Goal: Transaction & Acquisition: Download file/media

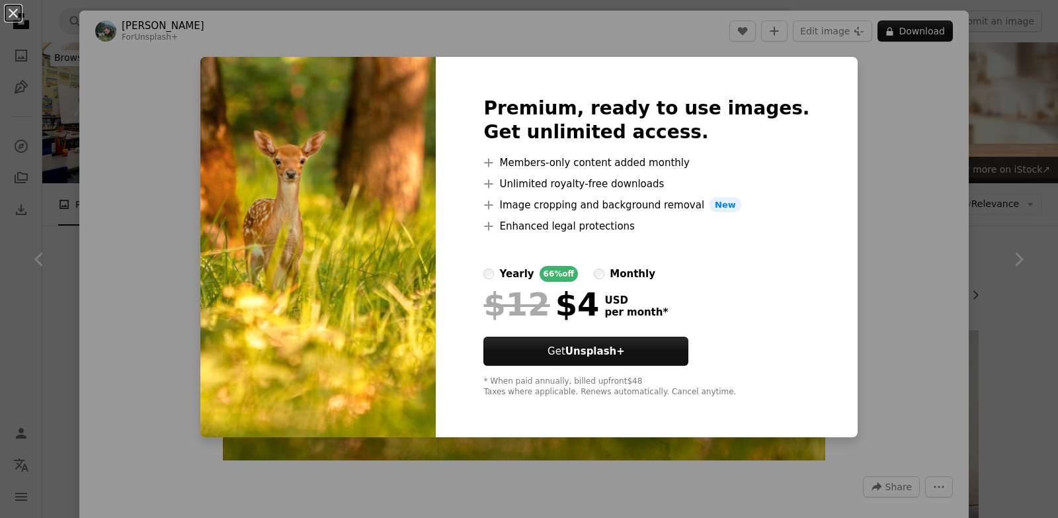
scroll to position [727, 0]
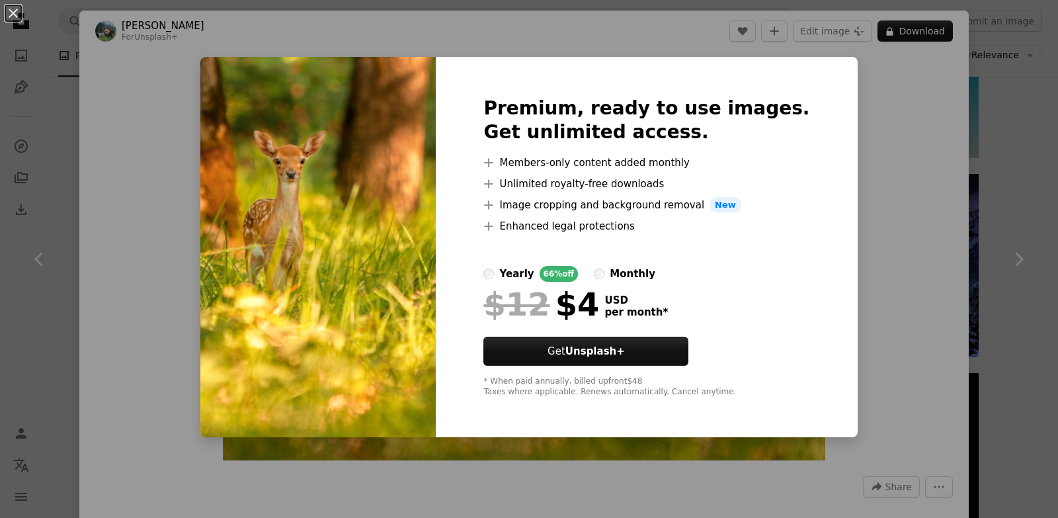
click at [857, 141] on div "An X shape Premium, ready to use images. Get unlimited access. A plus sign Memb…" at bounding box center [529, 259] width 1058 height 518
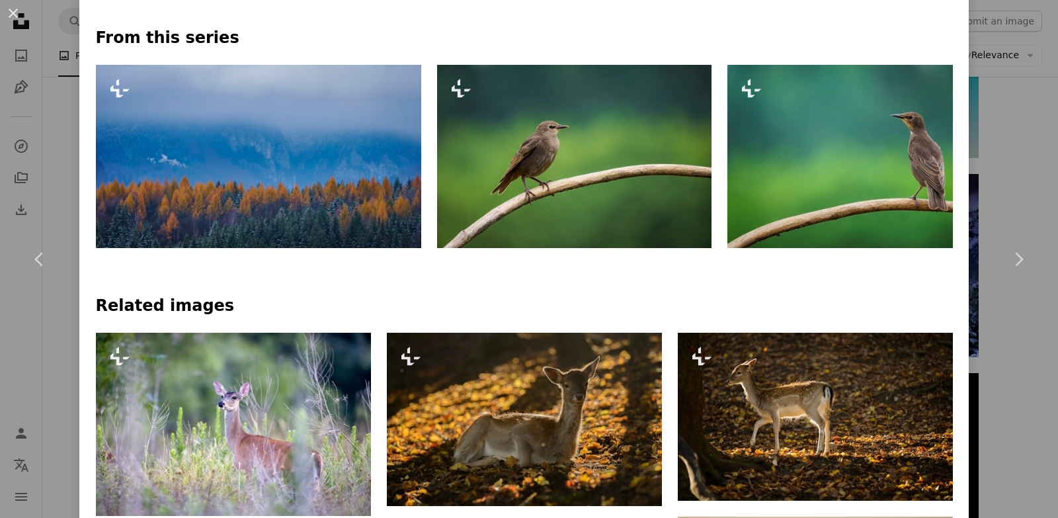
scroll to position [595, 0]
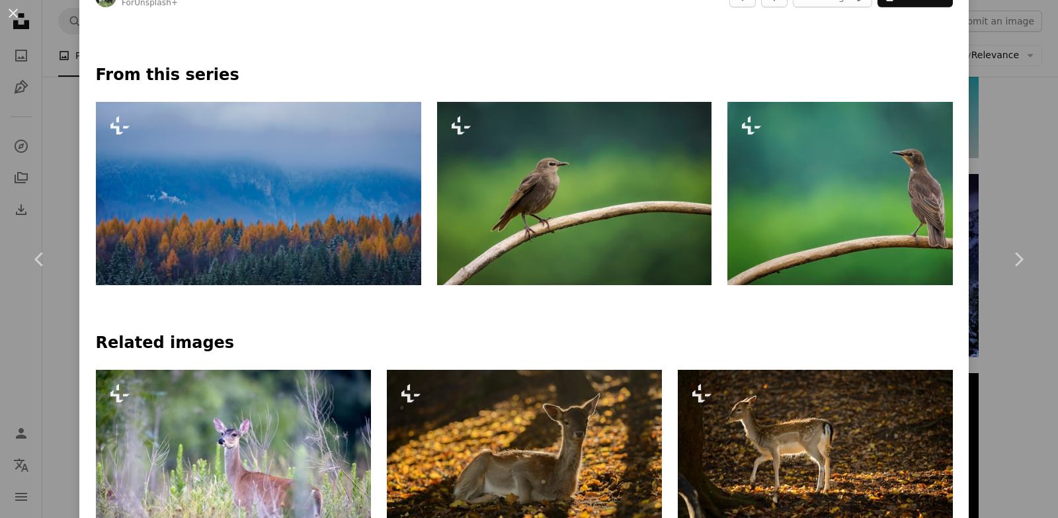
click at [618, 191] on img at bounding box center [574, 193] width 274 height 183
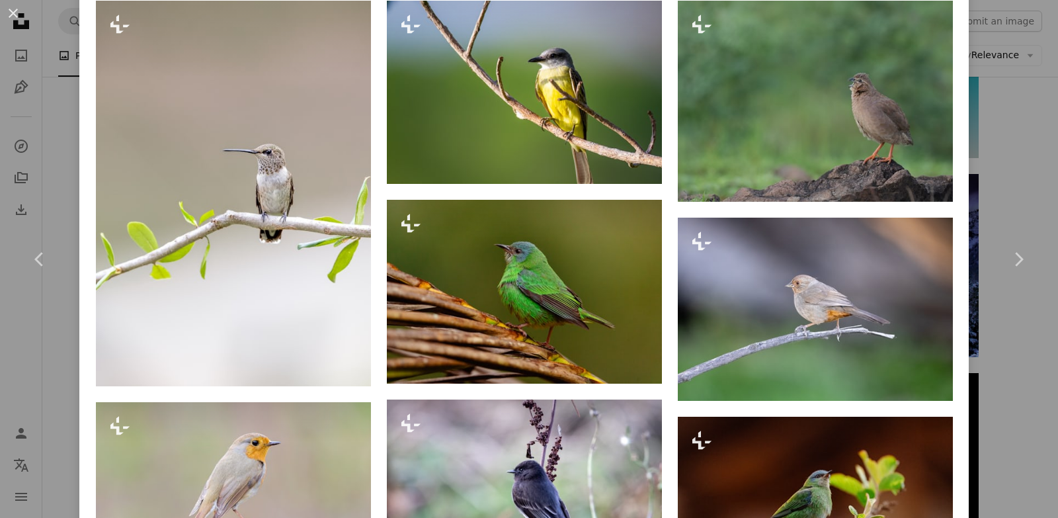
scroll to position [1190, 0]
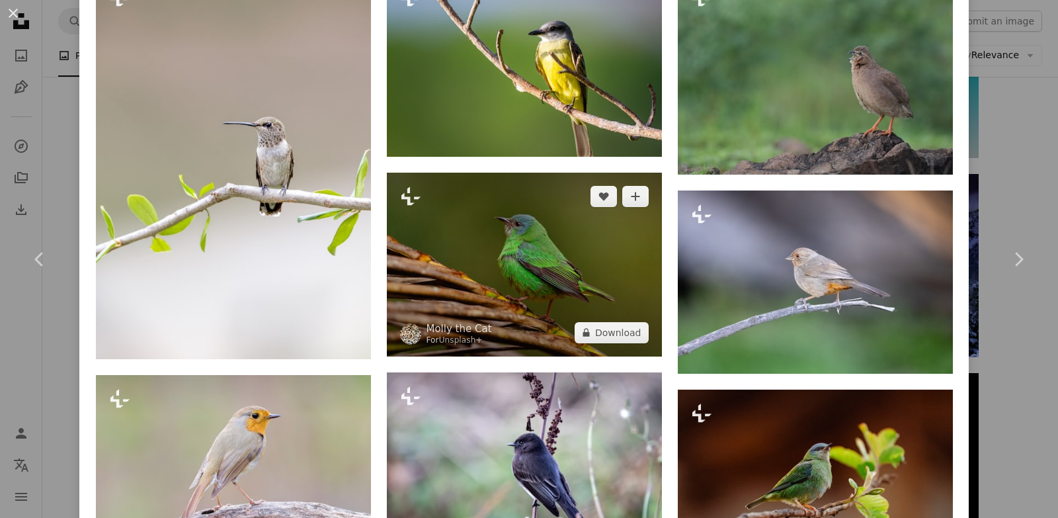
click at [487, 280] on img at bounding box center [524, 264] width 275 height 183
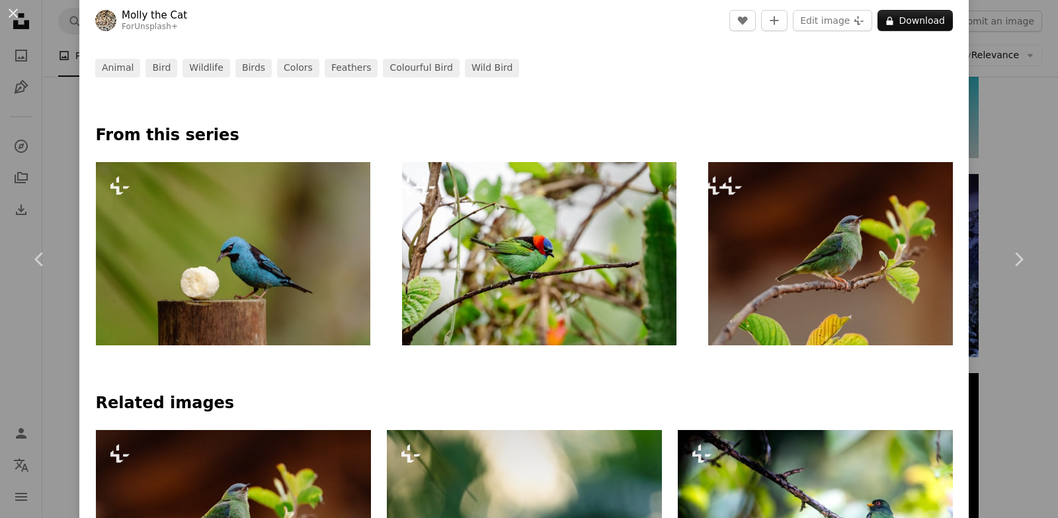
scroll to position [529, 0]
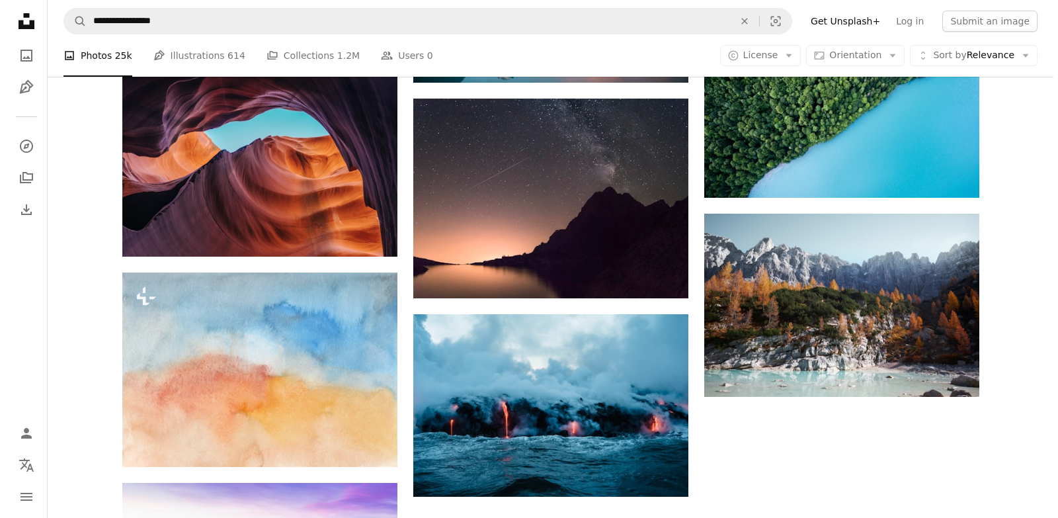
scroll to position [1227, 0]
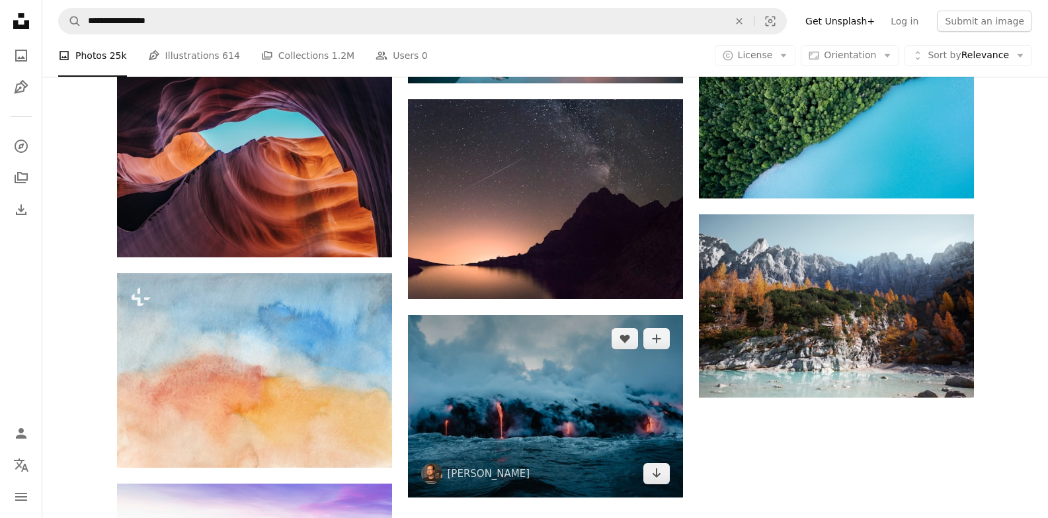
click at [531, 436] on img at bounding box center [545, 406] width 275 height 182
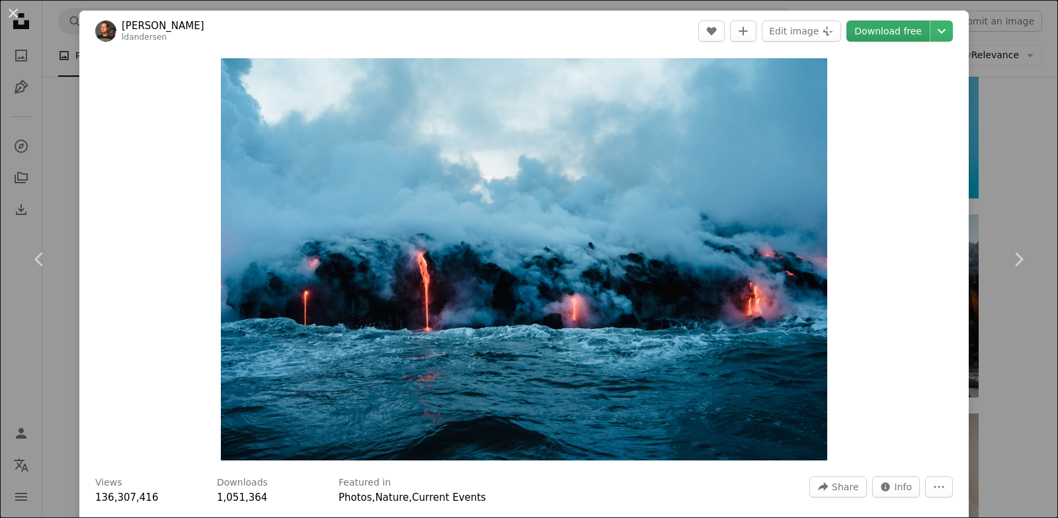
click at [890, 35] on link "Download free" at bounding box center [887, 30] width 83 height 21
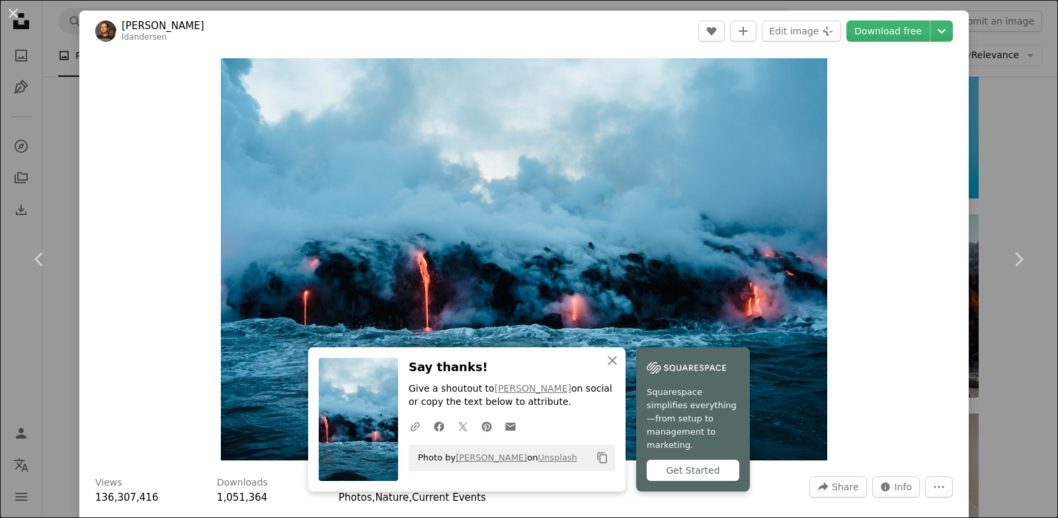
click at [872, 104] on div "Zoom in" at bounding box center [523, 259] width 889 height 415
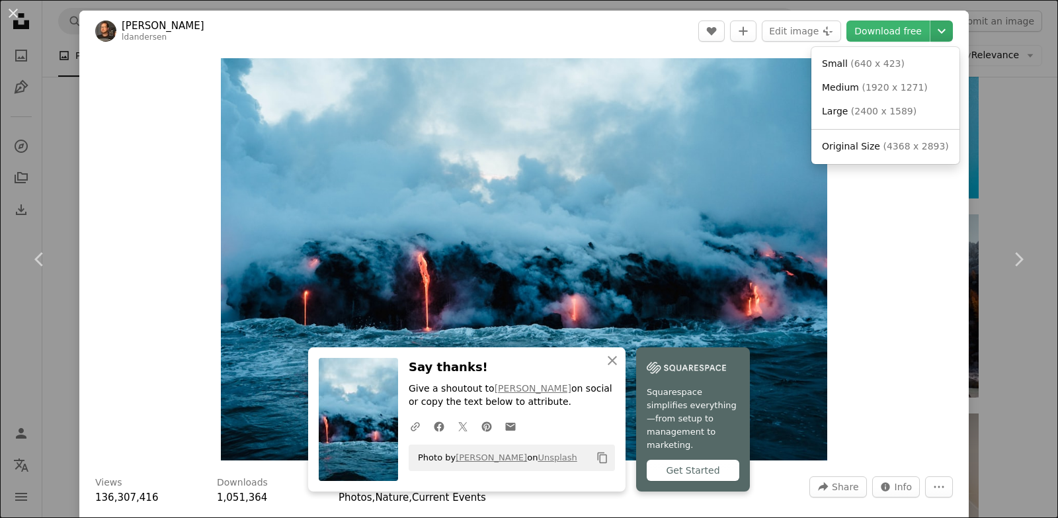
click at [931, 30] on icon "Chevron down" at bounding box center [941, 31] width 21 height 16
click at [852, 147] on span "Original Size" at bounding box center [851, 146] width 58 height 11
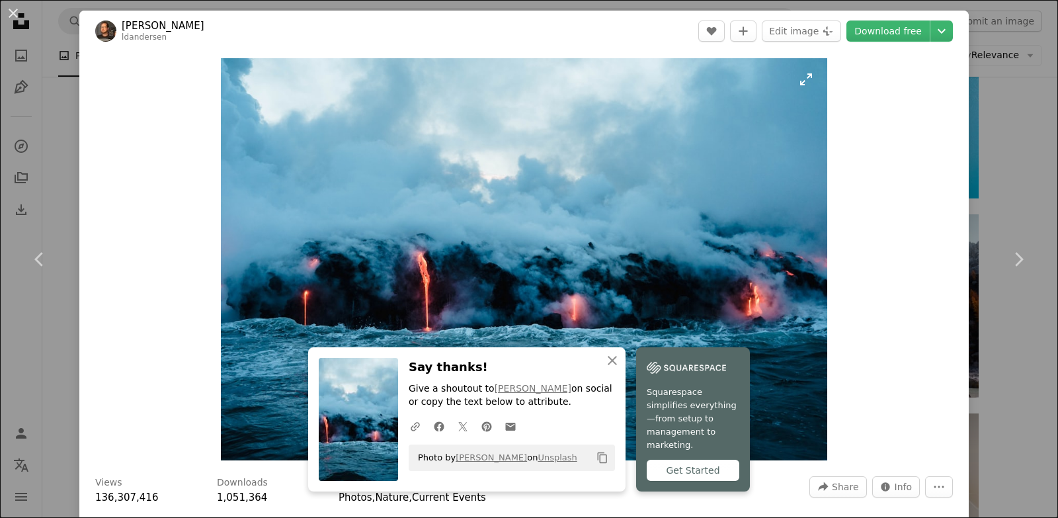
click at [768, 128] on img "Zoom in on this image" at bounding box center [524, 259] width 607 height 402
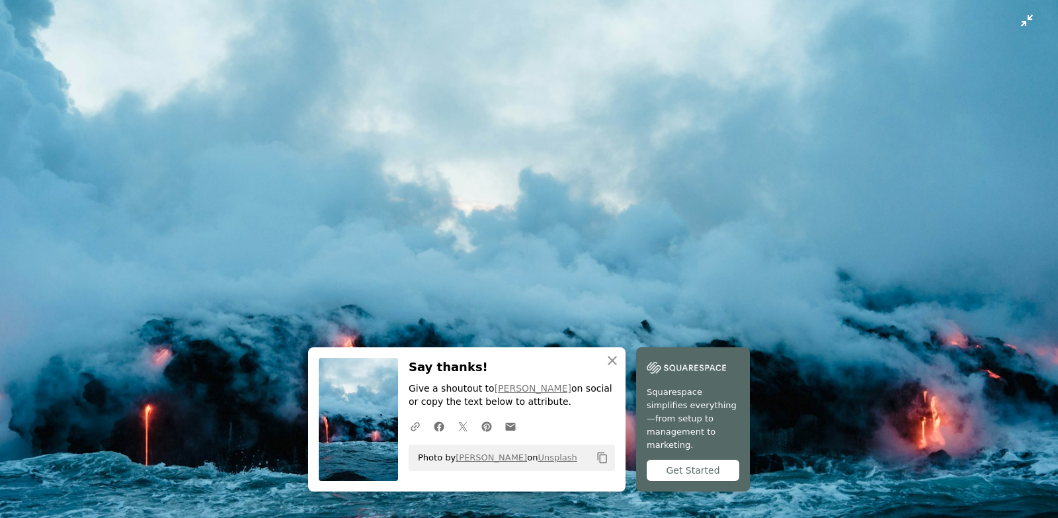
scroll to position [85, 0]
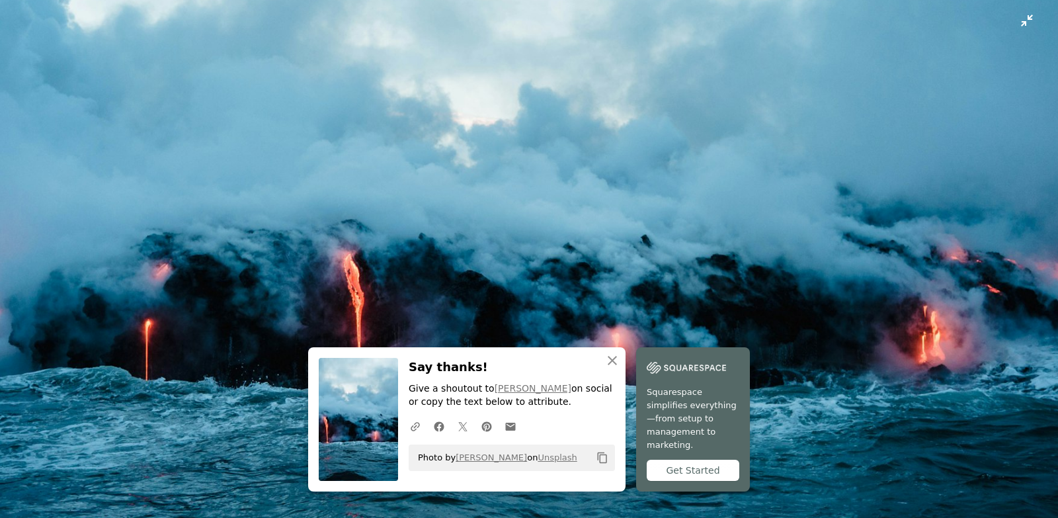
click at [362, 122] on img "Zoom out on this image" at bounding box center [528, 264] width 1059 height 701
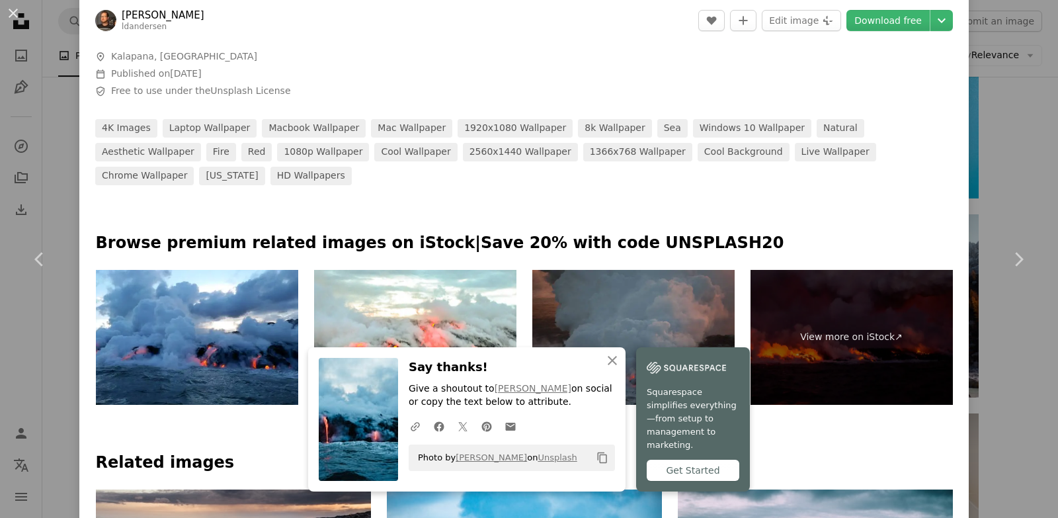
scroll to position [595, 0]
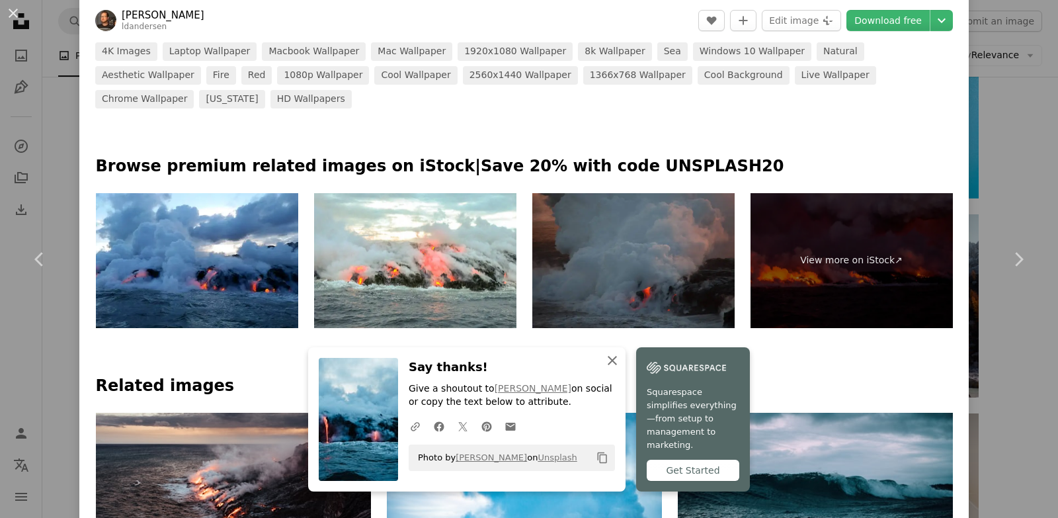
click at [604, 368] on icon "An X shape" at bounding box center [612, 360] width 16 height 16
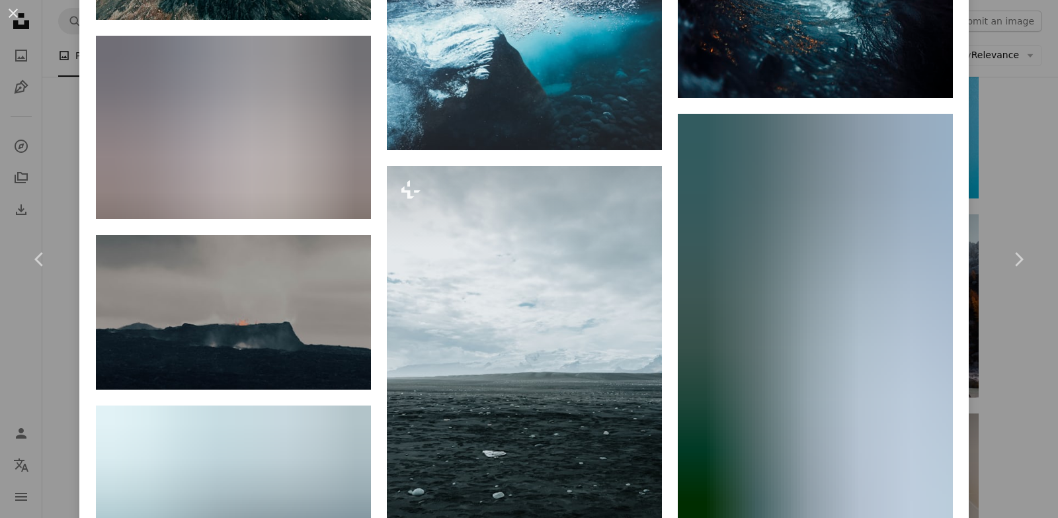
scroll to position [10263, 0]
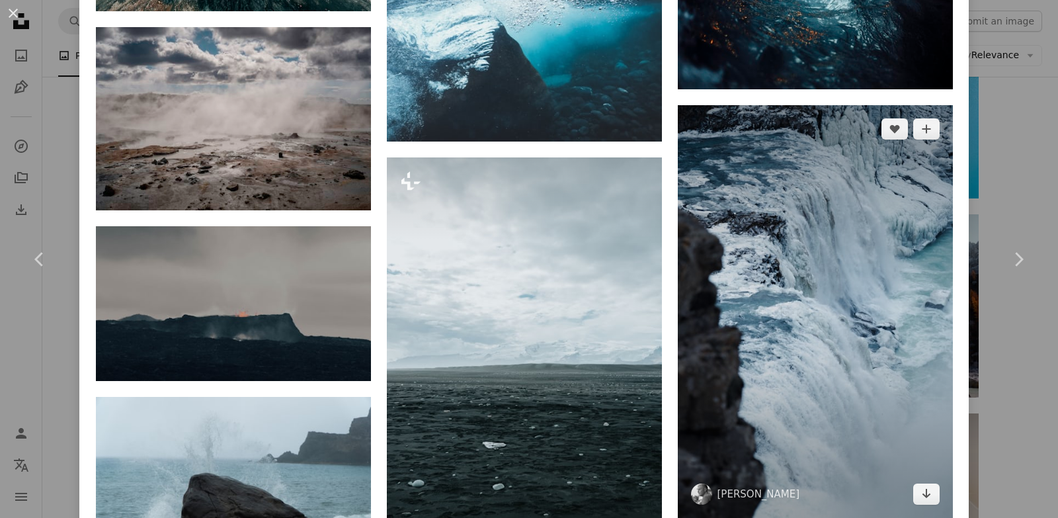
click at [752, 299] on img at bounding box center [815, 311] width 275 height 412
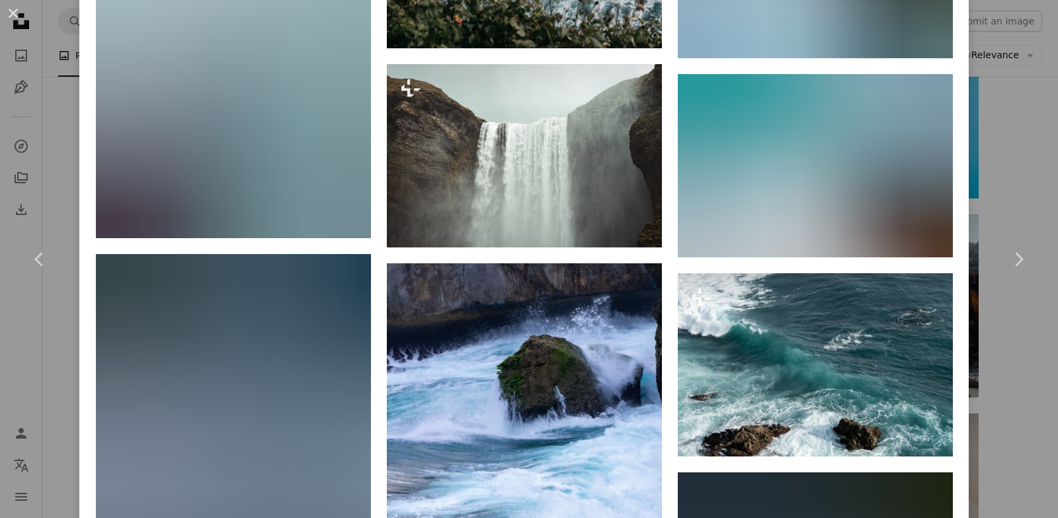
scroll to position [3371, 0]
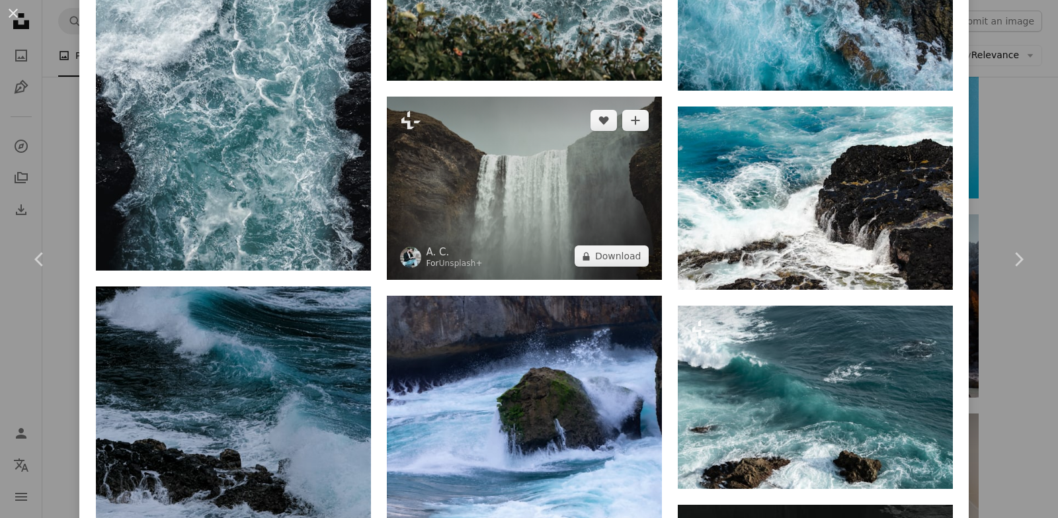
click at [561, 218] on img at bounding box center [524, 188] width 275 height 183
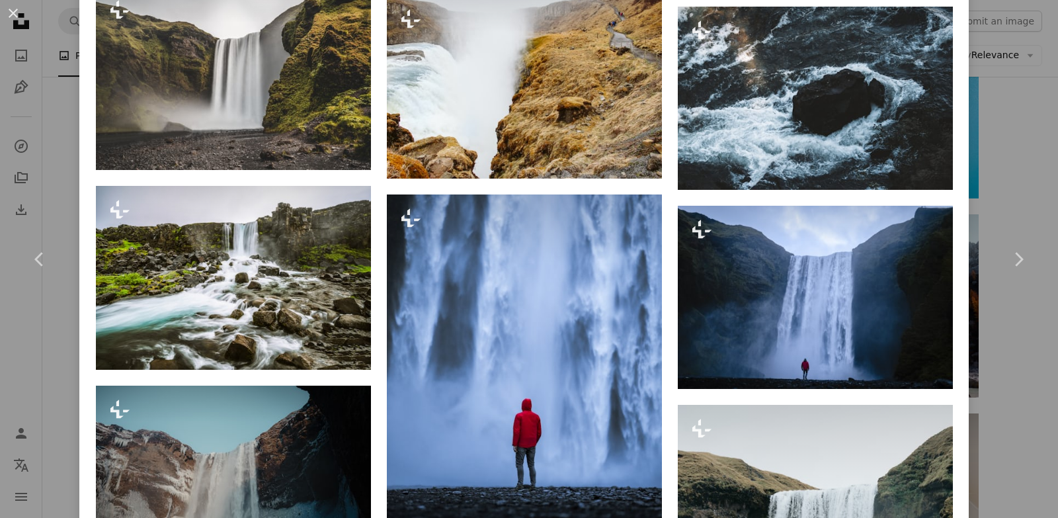
scroll to position [3825, 0]
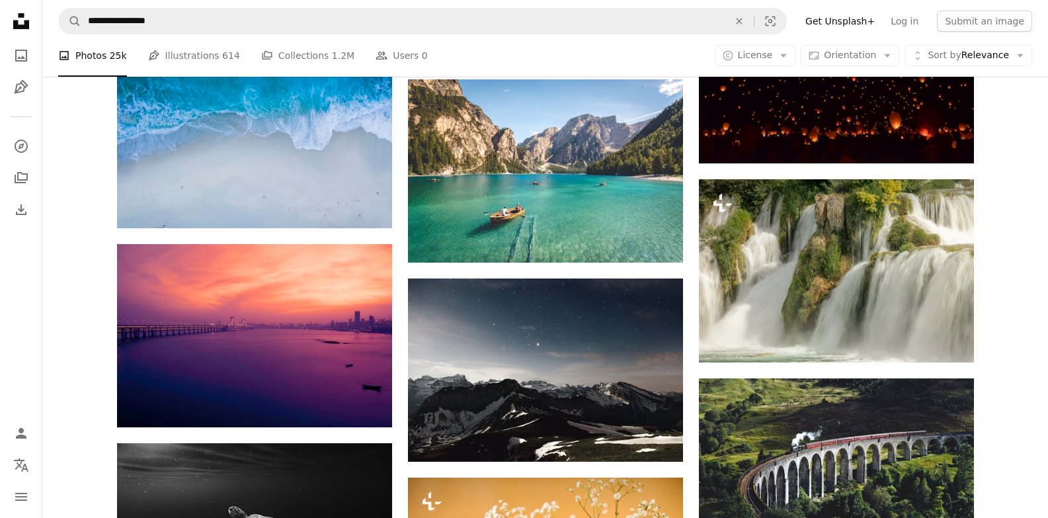
scroll to position [2945, 0]
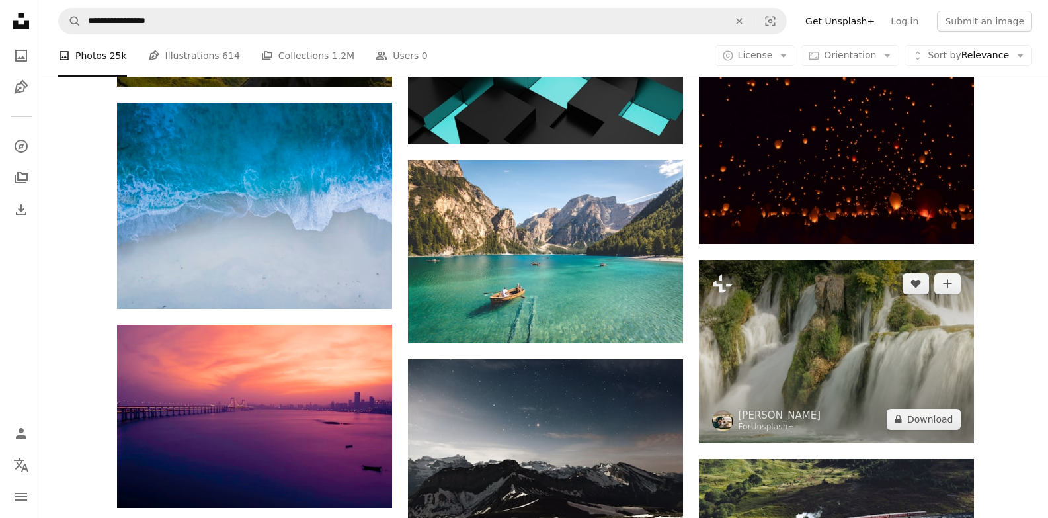
click at [766, 366] on img at bounding box center [836, 351] width 275 height 183
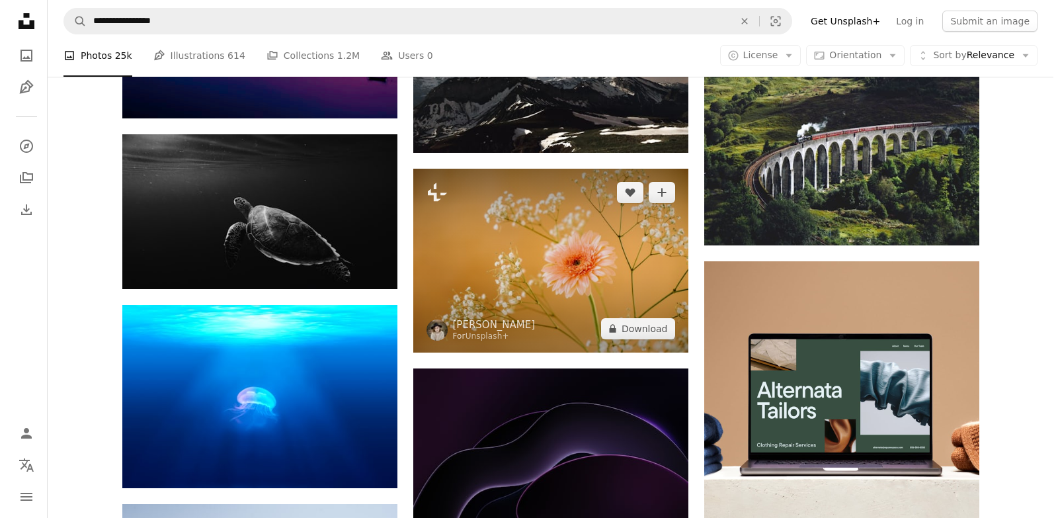
scroll to position [3342, 0]
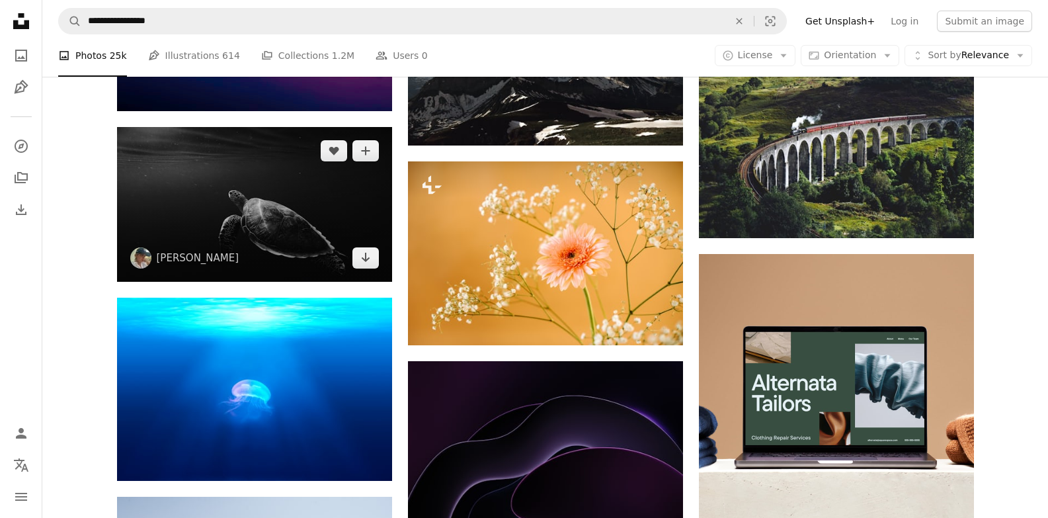
click at [307, 221] on img at bounding box center [254, 204] width 275 height 155
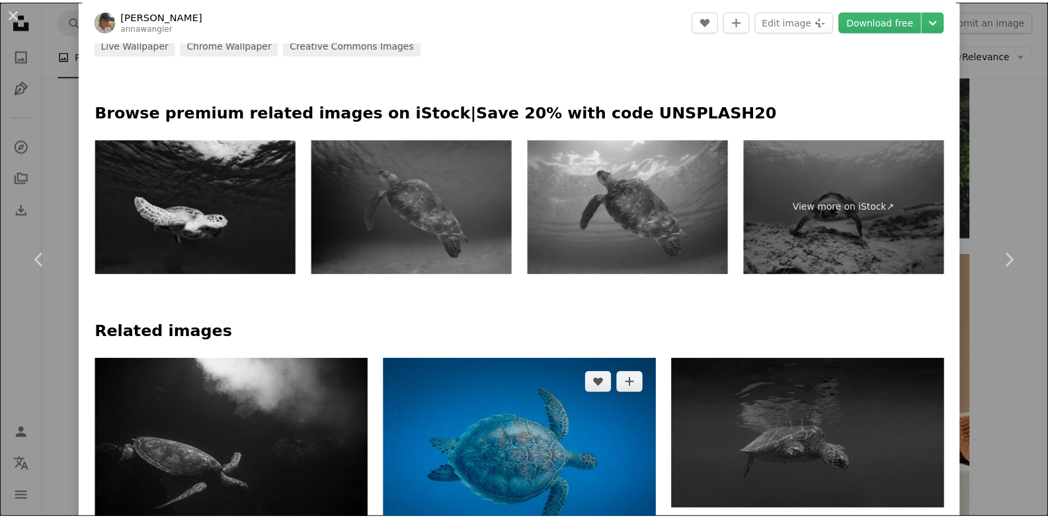
scroll to position [595, 0]
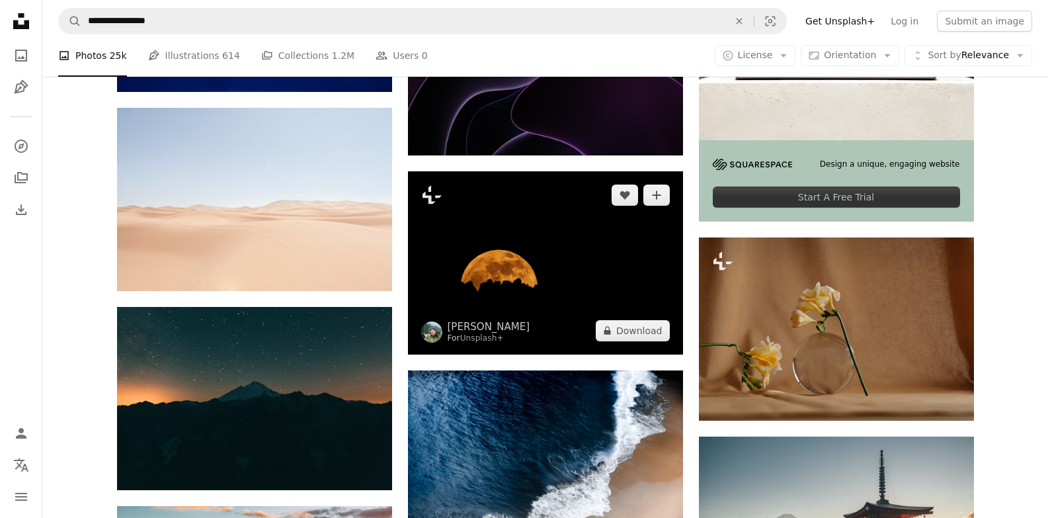
scroll to position [3739, 0]
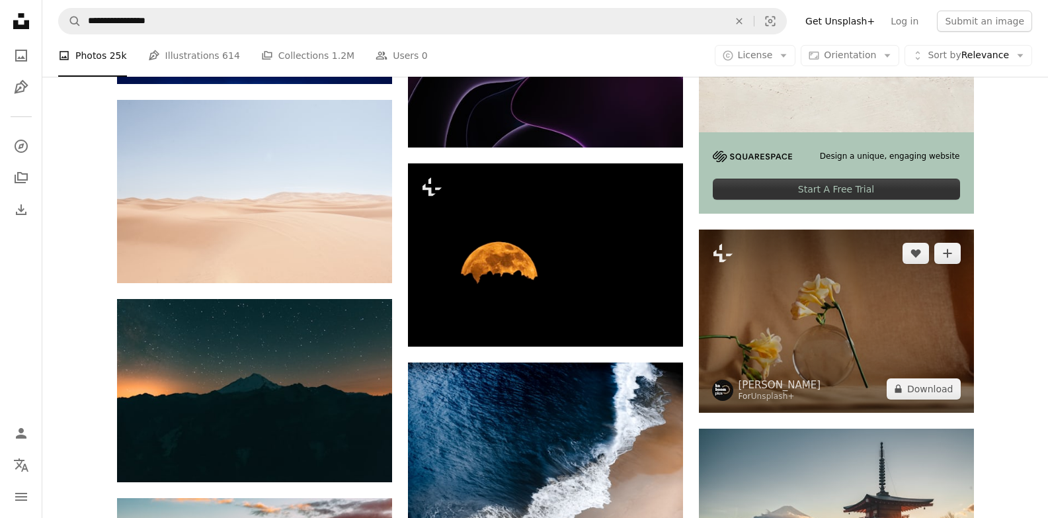
click at [804, 344] on img at bounding box center [836, 320] width 275 height 183
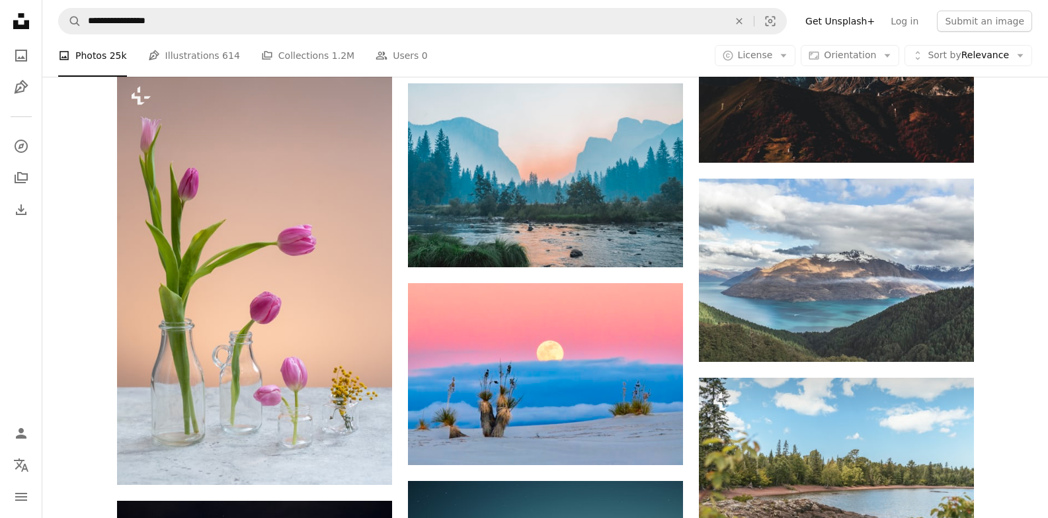
scroll to position [4796, 0]
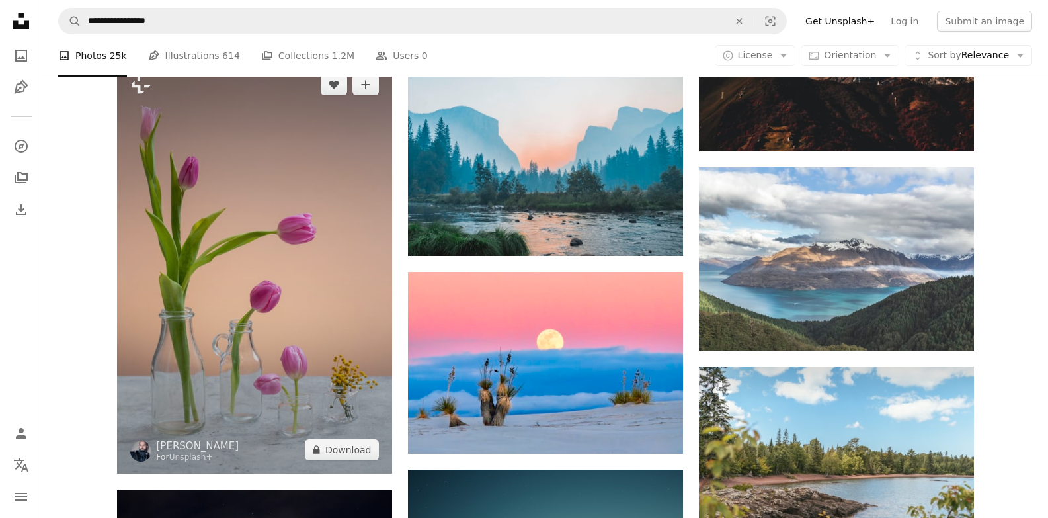
click at [314, 309] on img at bounding box center [254, 267] width 275 height 412
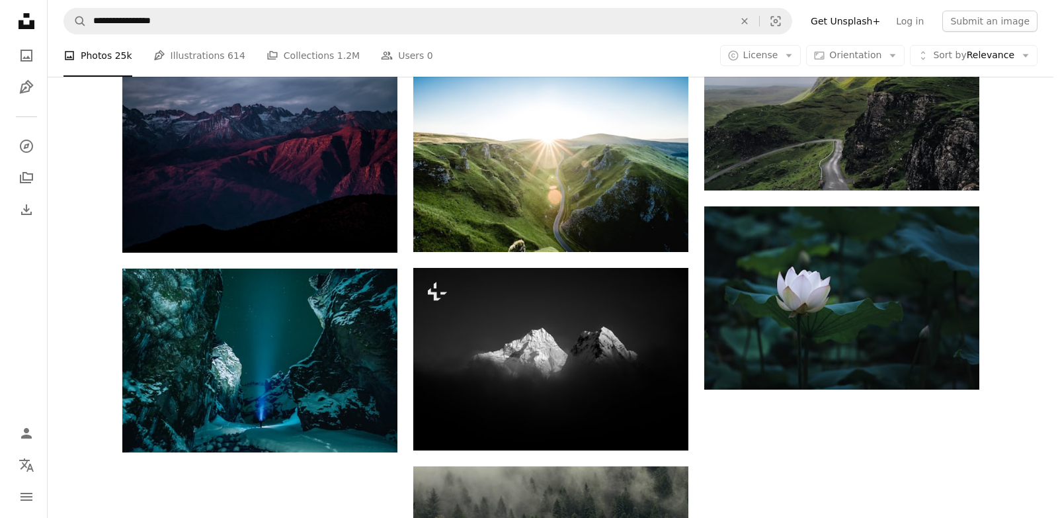
scroll to position [5589, 0]
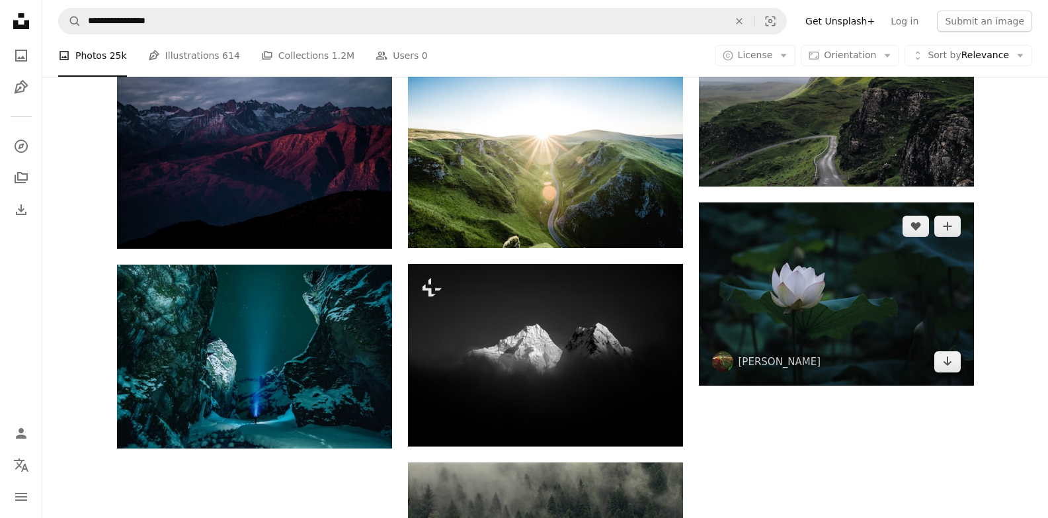
click at [709, 319] on img at bounding box center [836, 293] width 275 height 183
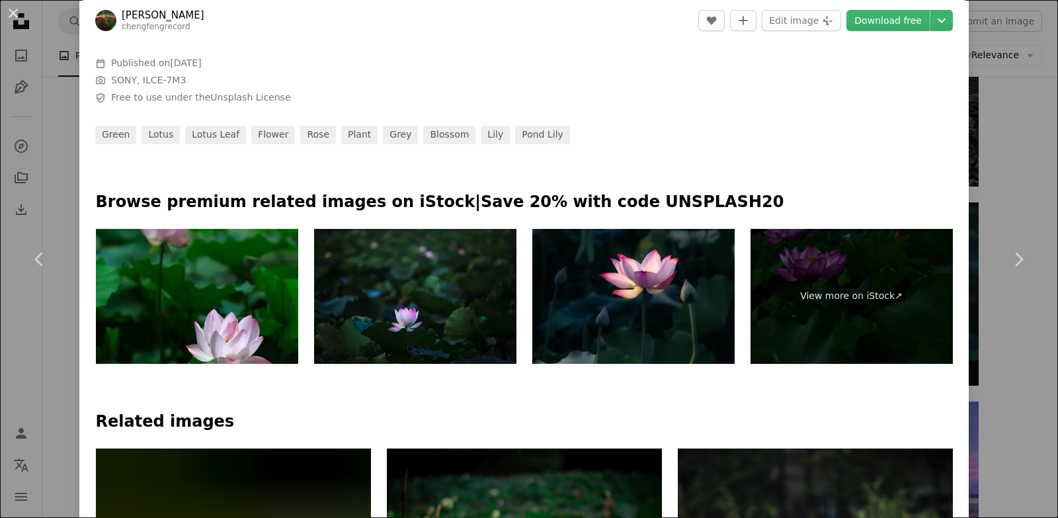
scroll to position [463, 0]
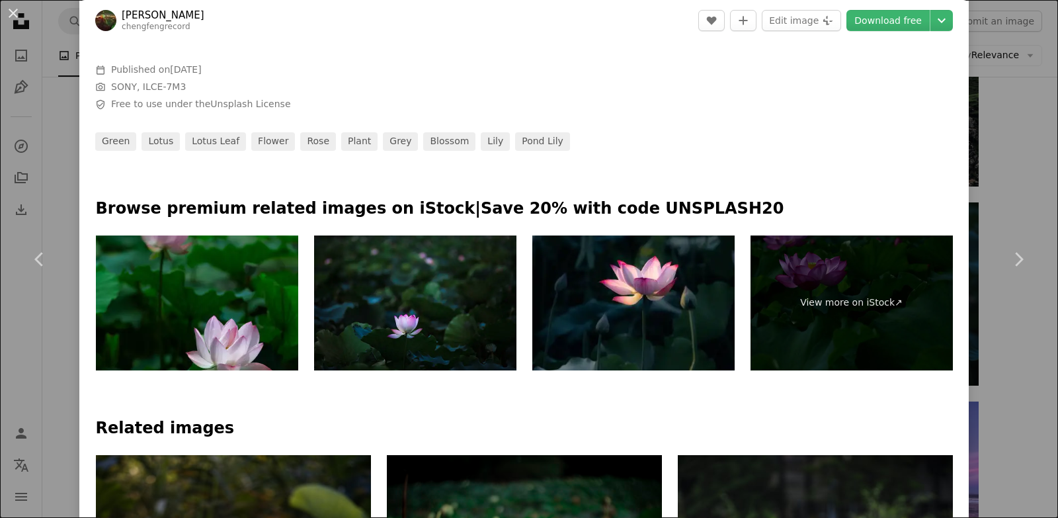
click at [227, 295] on img at bounding box center [197, 302] width 202 height 135
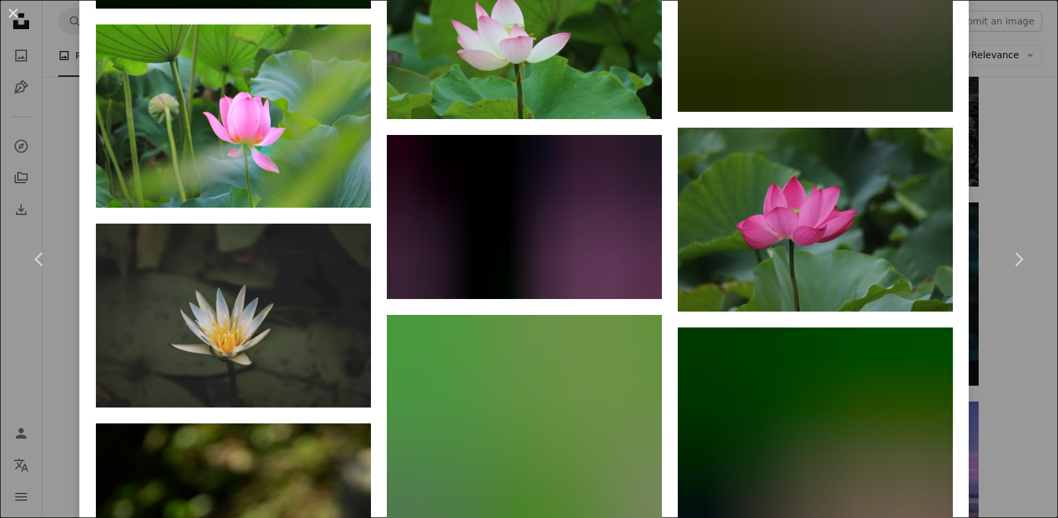
scroll to position [10111, 0]
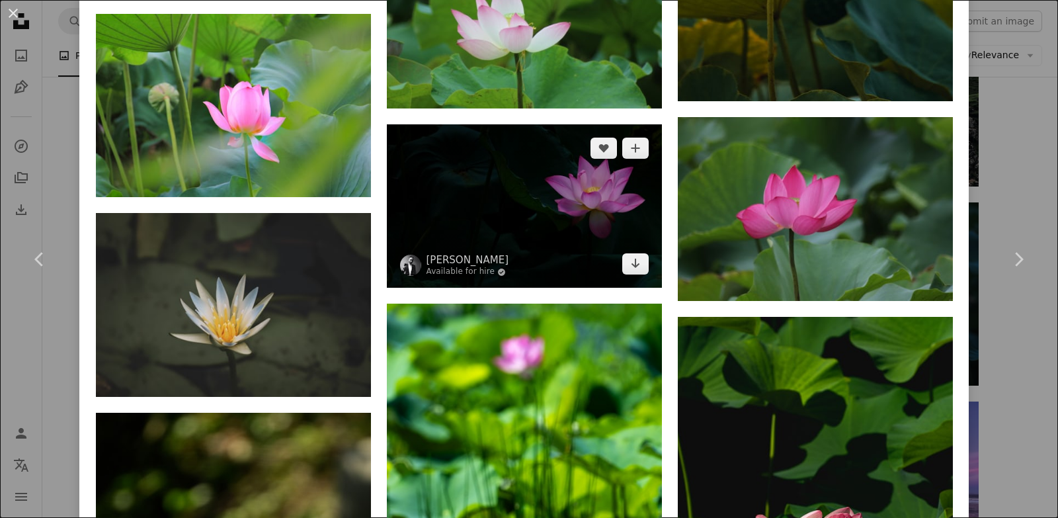
click at [487, 124] on img at bounding box center [524, 206] width 275 height 164
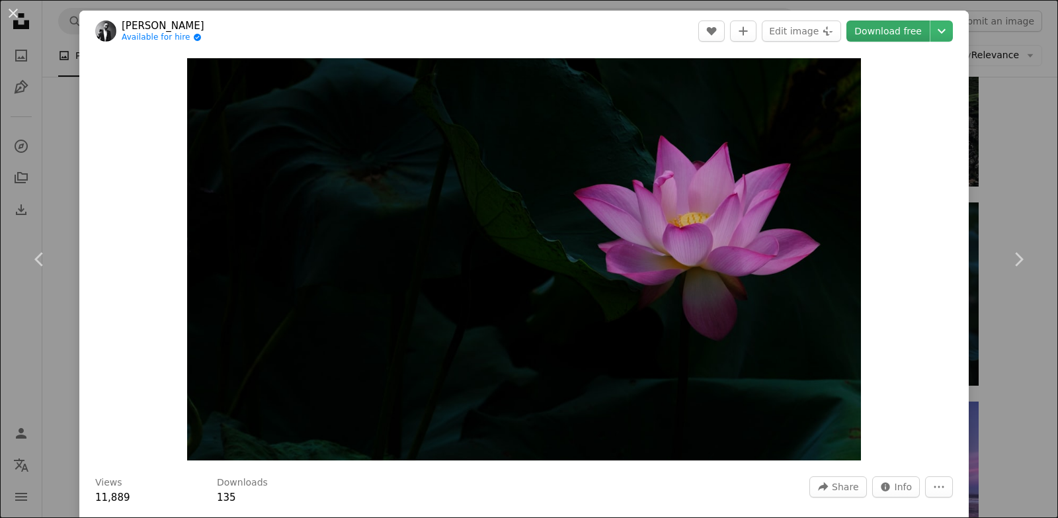
click at [906, 31] on link "Download free" at bounding box center [887, 30] width 83 height 21
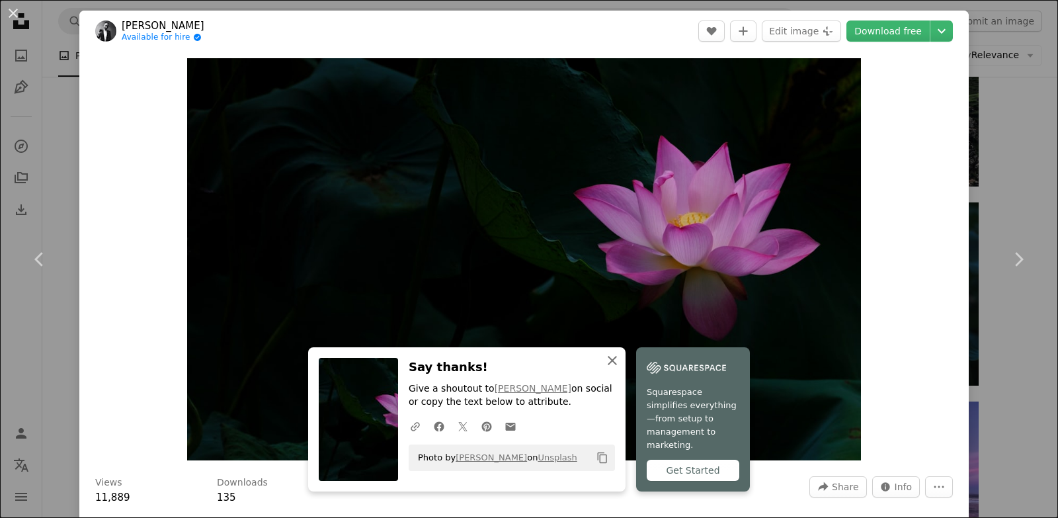
click at [605, 367] on icon "An X shape" at bounding box center [612, 360] width 16 height 16
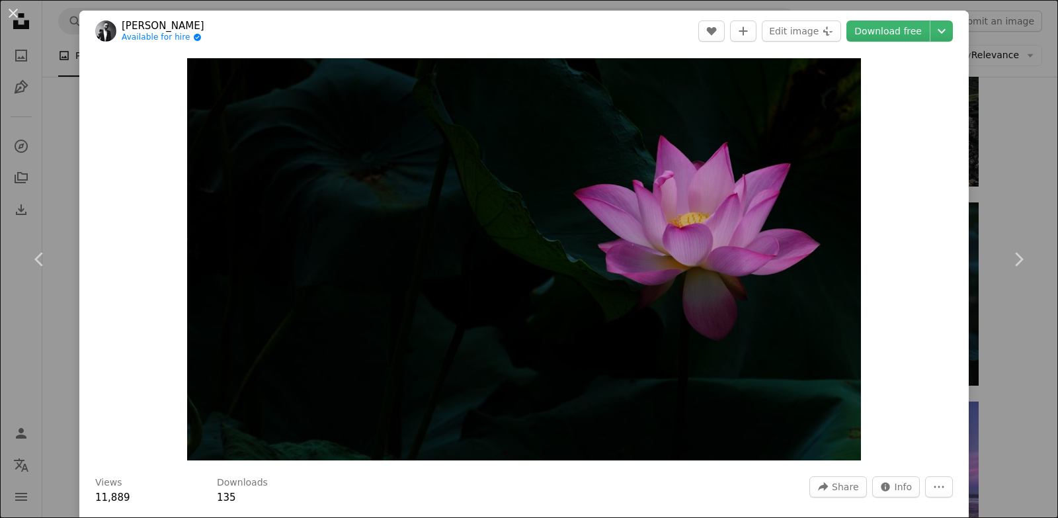
click at [56, 137] on div "An X shape Chevron left Chevron right [PERSON_NAME] Available for hire A checkm…" at bounding box center [529, 259] width 1058 height 518
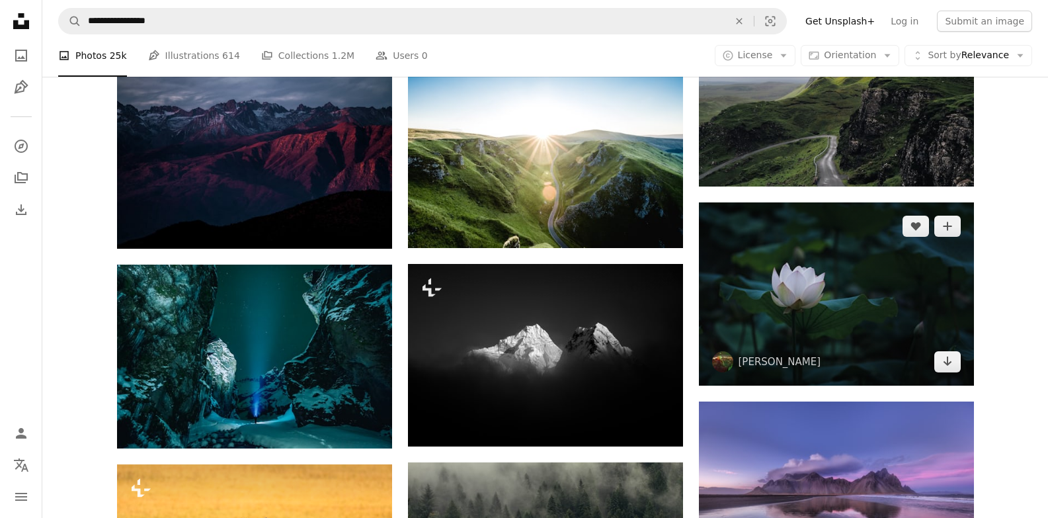
click at [803, 296] on img at bounding box center [836, 293] width 275 height 183
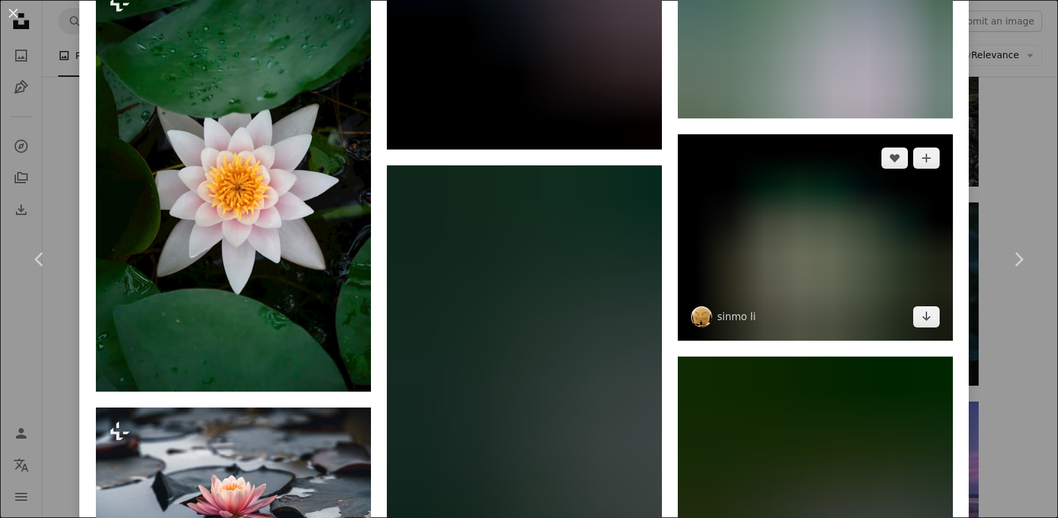
scroll to position [2512, 0]
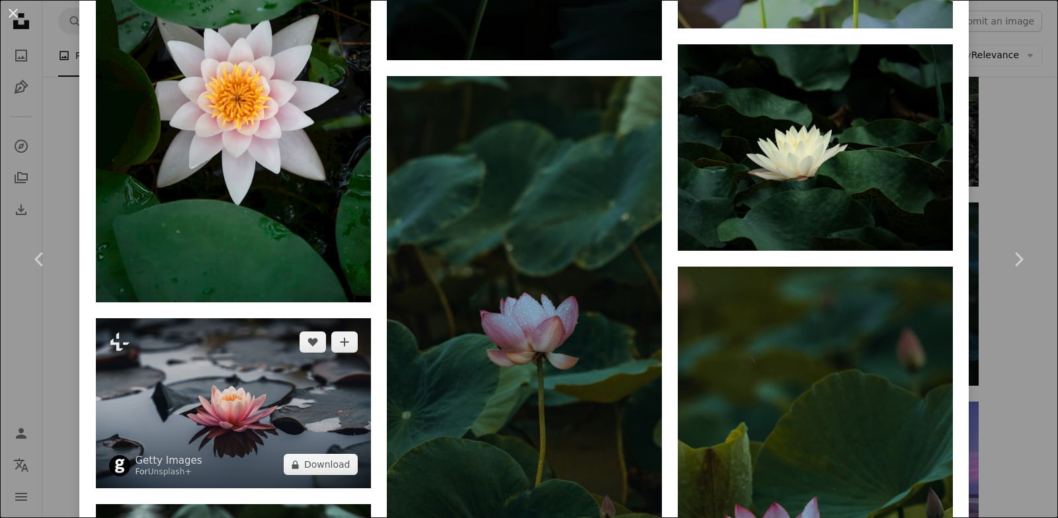
click at [282, 391] on img at bounding box center [233, 403] width 275 height 170
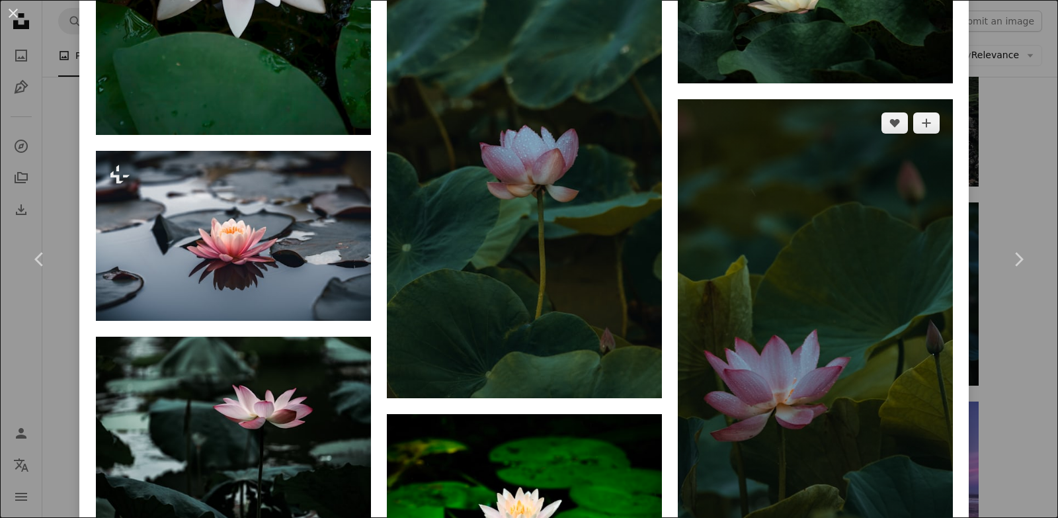
scroll to position [2710, 0]
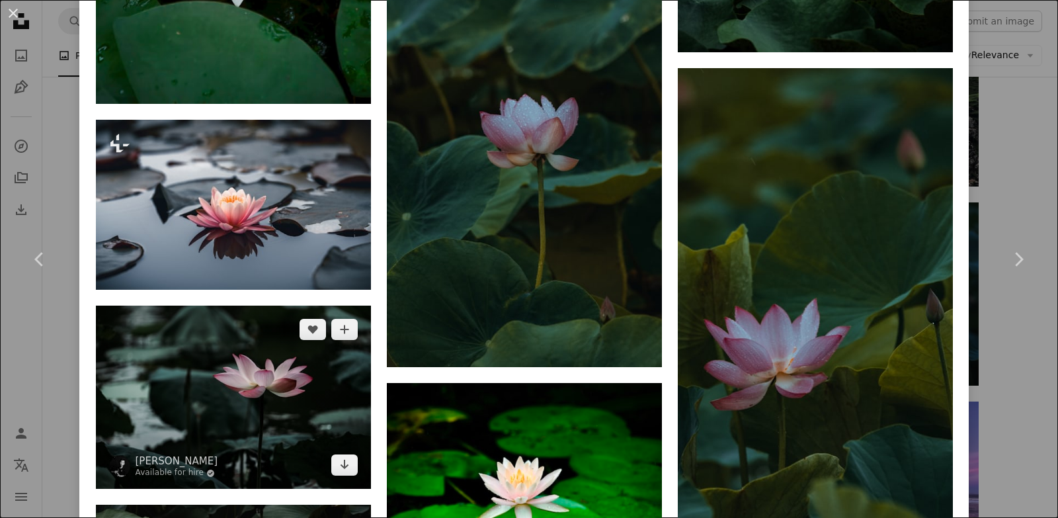
click at [304, 395] on img at bounding box center [233, 396] width 275 height 183
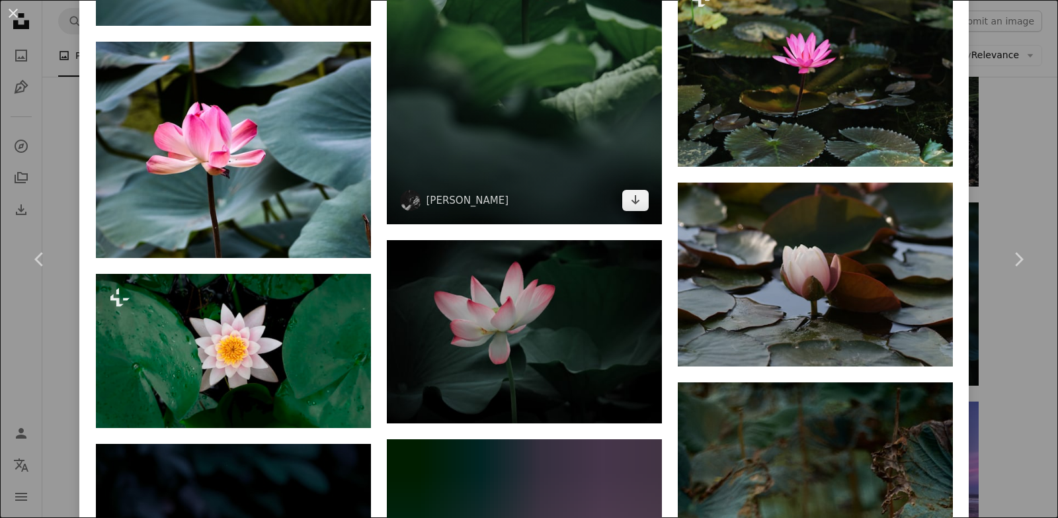
scroll to position [2115, 0]
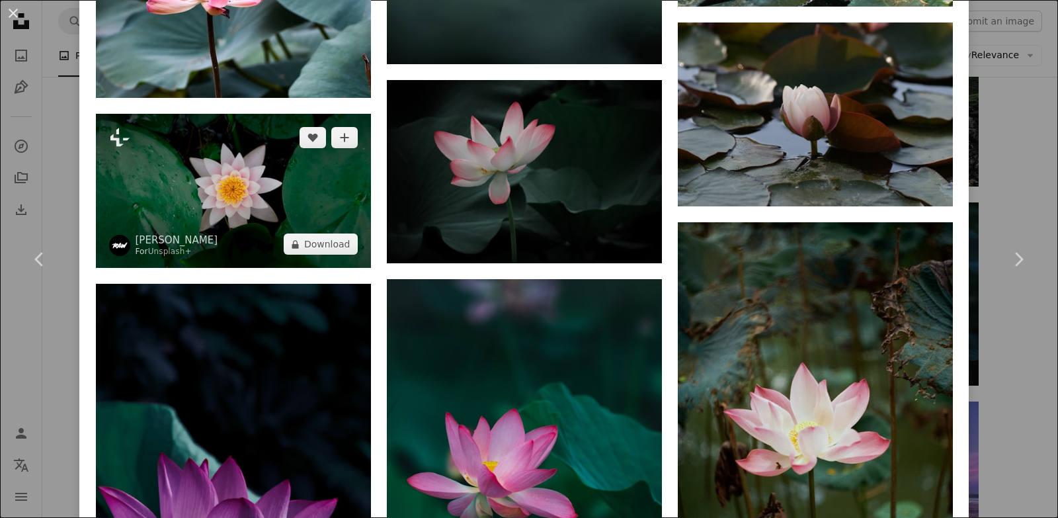
click at [328, 192] on img at bounding box center [233, 191] width 275 height 155
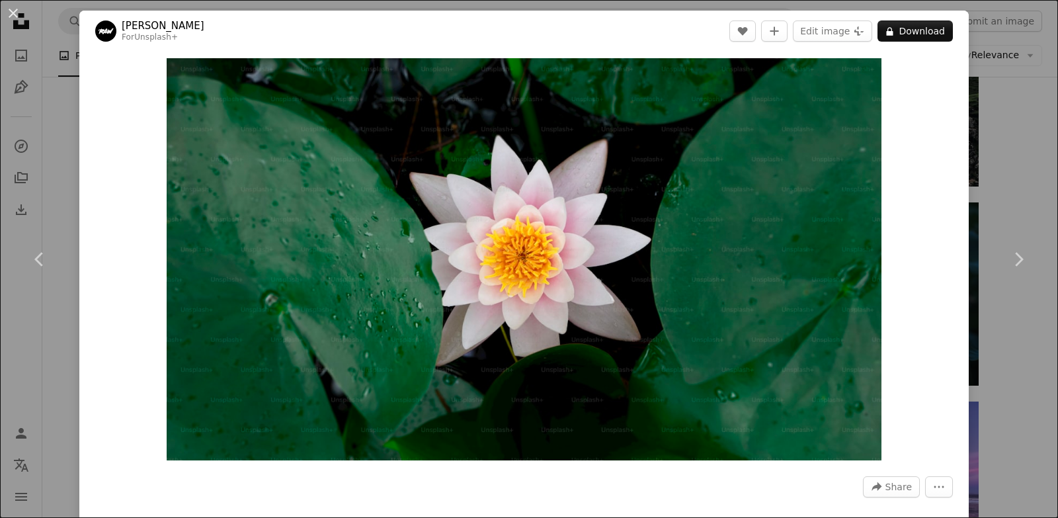
click at [64, 114] on div "An X shape Chevron left Chevron right [PERSON_NAME] For Unsplash+ A heart A plu…" at bounding box center [529, 259] width 1058 height 518
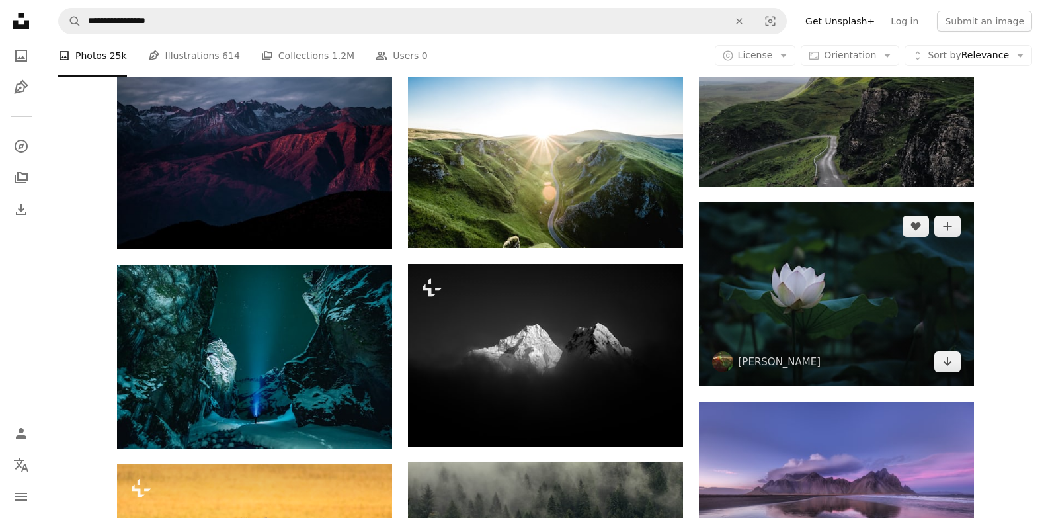
click at [837, 303] on img at bounding box center [836, 293] width 275 height 183
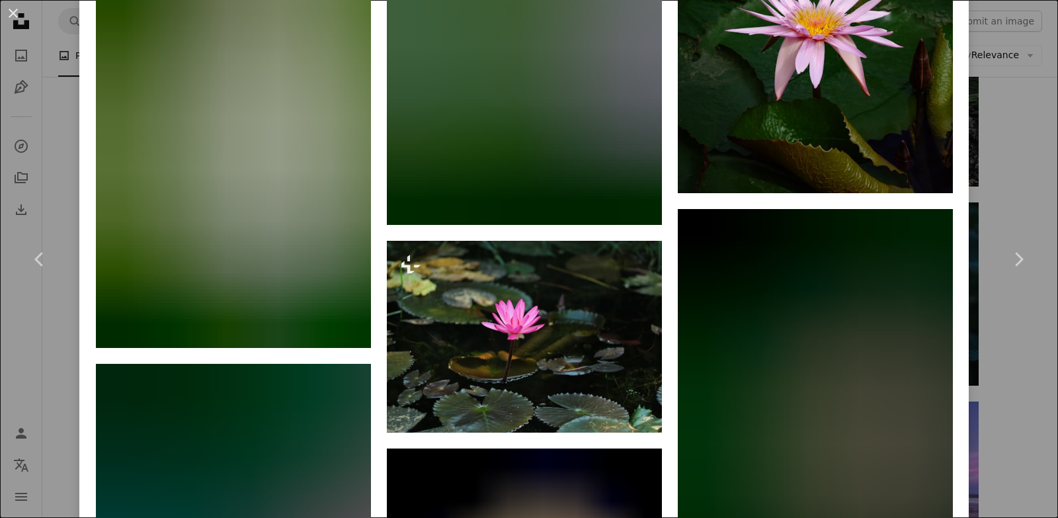
scroll to position [3569, 0]
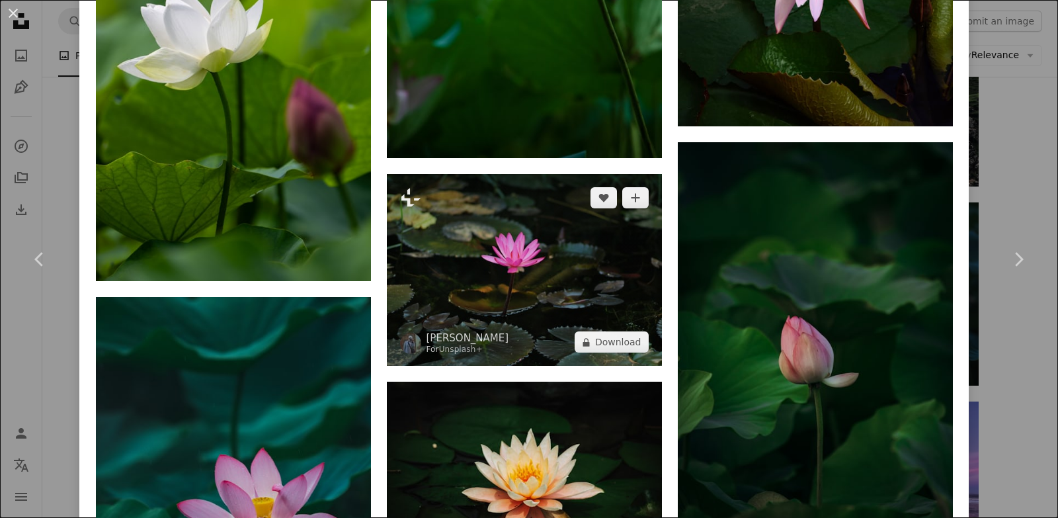
click at [498, 258] on img at bounding box center [524, 270] width 275 height 192
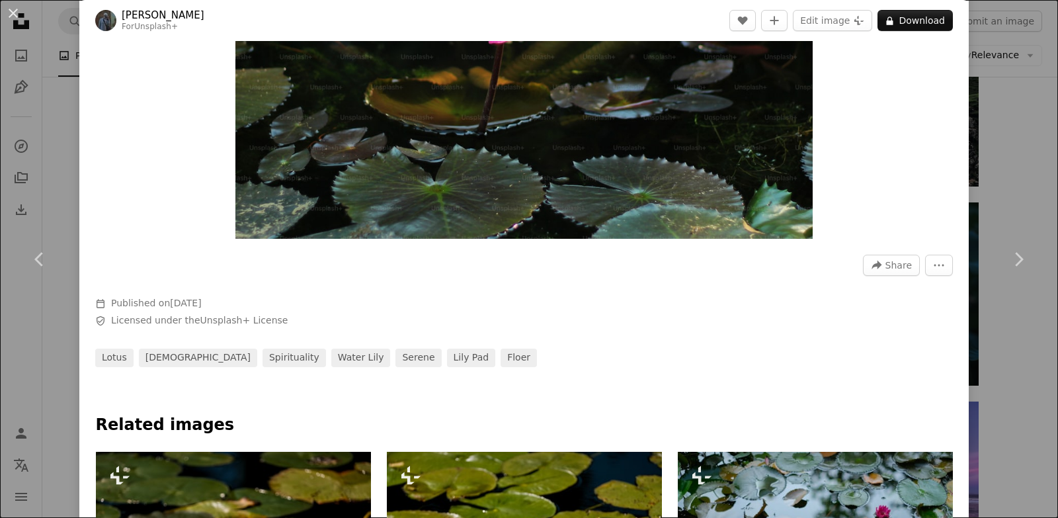
scroll to position [397, 0]
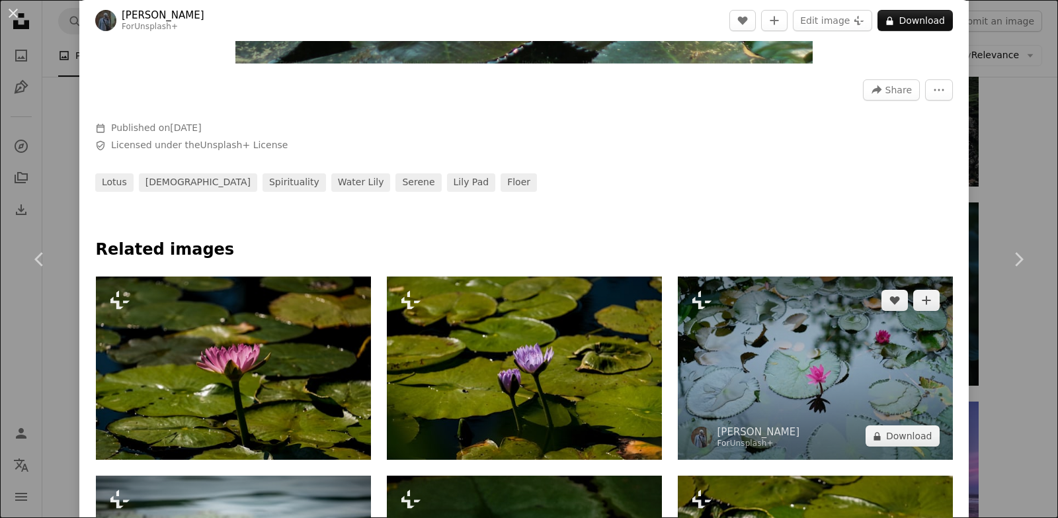
click at [760, 348] on img at bounding box center [815, 367] width 275 height 183
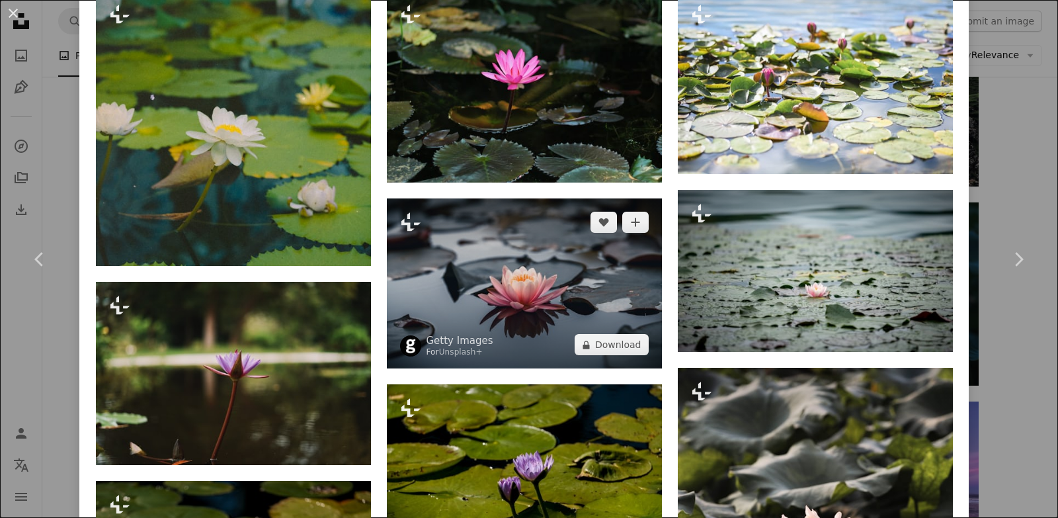
scroll to position [727, 0]
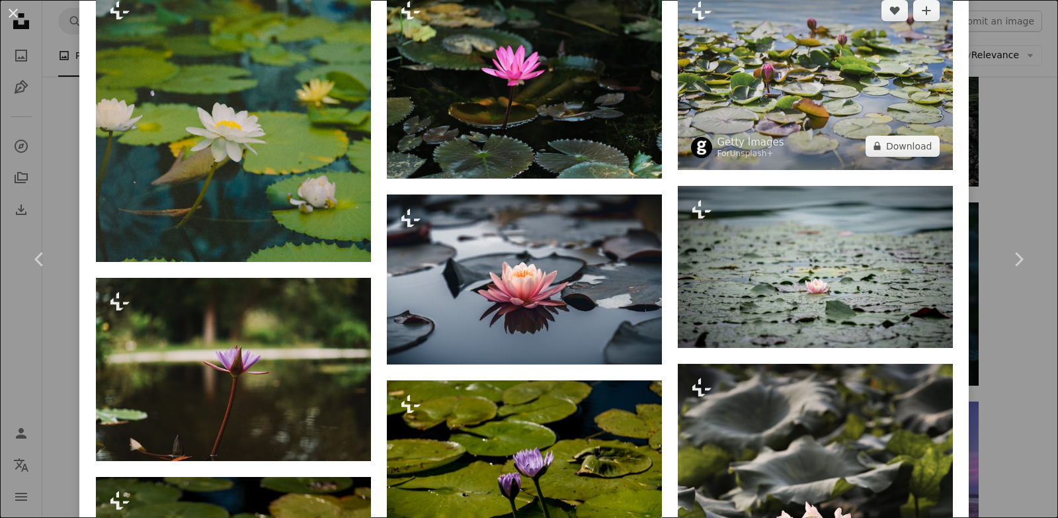
click at [744, 87] on img at bounding box center [815, 78] width 275 height 183
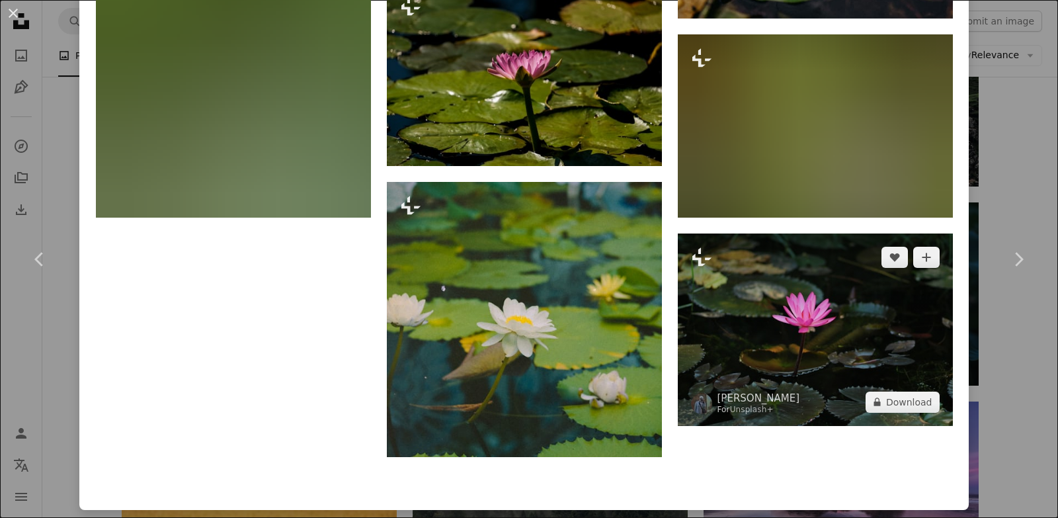
scroll to position [1157, 0]
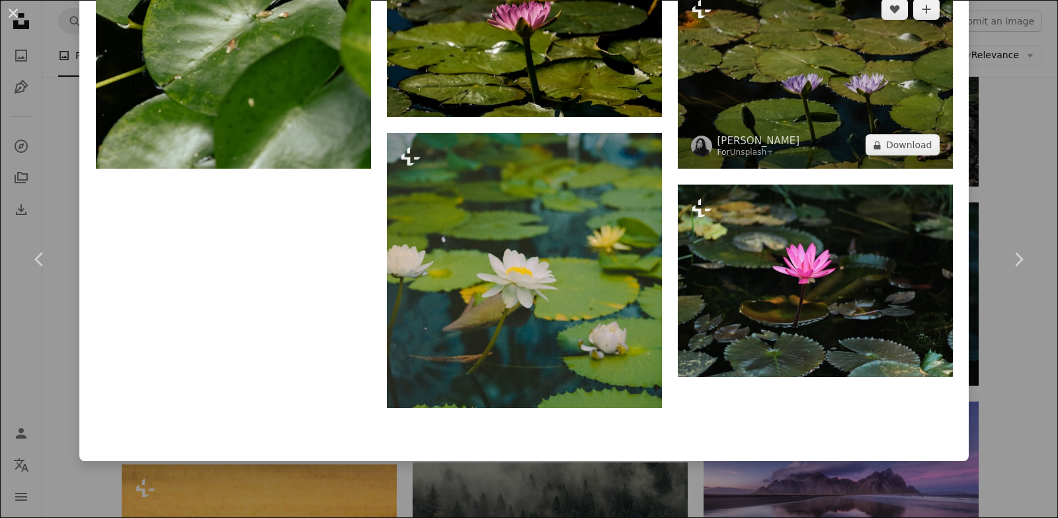
click at [779, 93] on img at bounding box center [815, 76] width 275 height 183
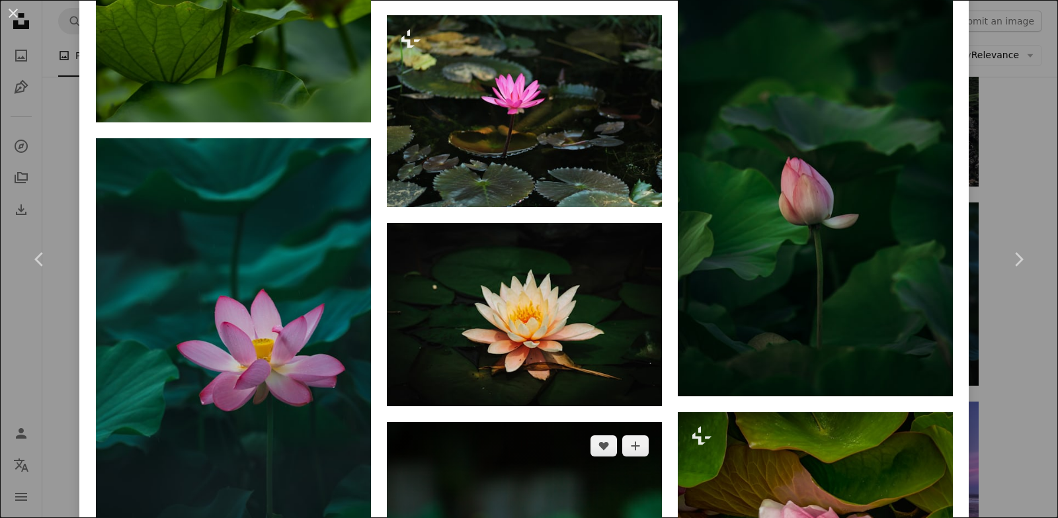
scroll to position [3702, 0]
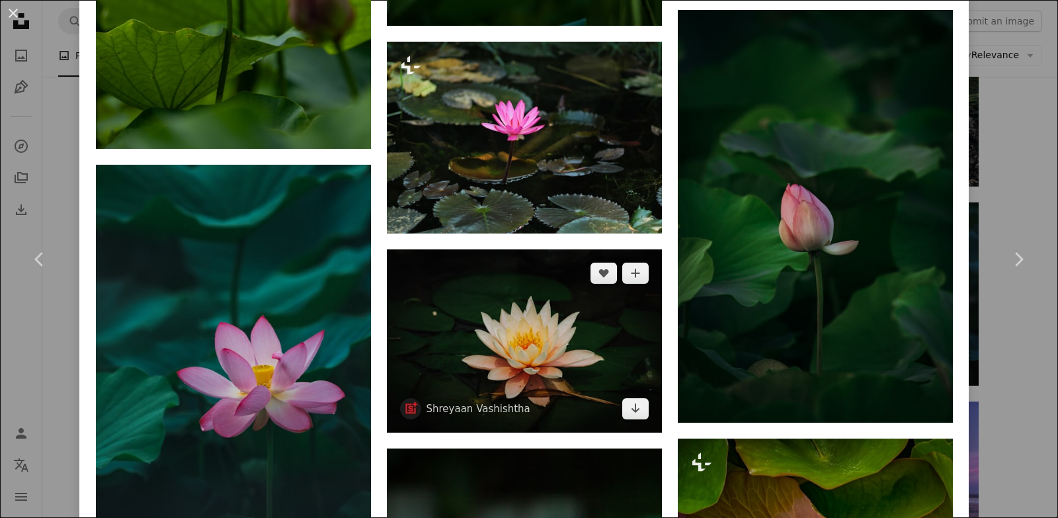
click at [494, 321] on img at bounding box center [524, 340] width 275 height 183
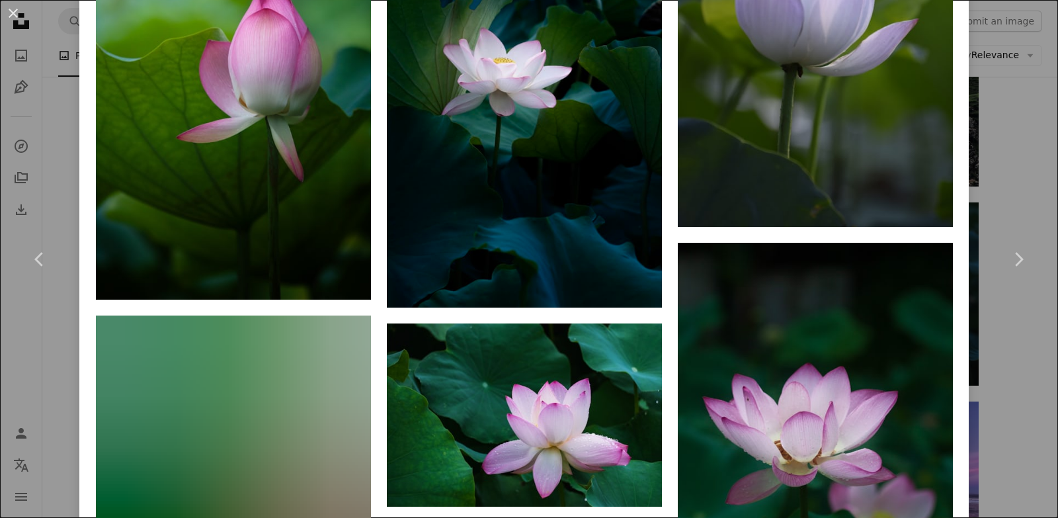
scroll to position [4825, 0]
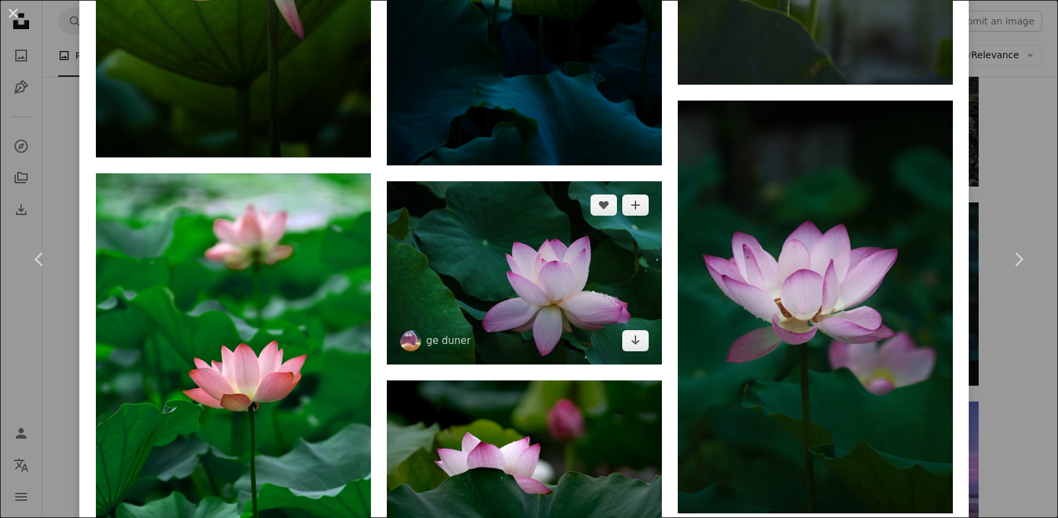
click at [512, 258] on img at bounding box center [524, 272] width 275 height 183
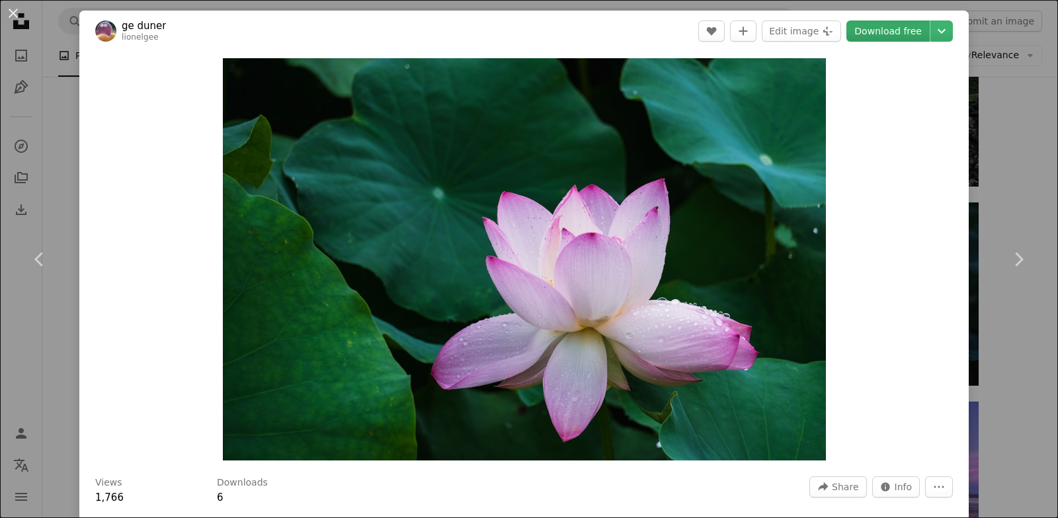
click at [876, 26] on link "Download free" at bounding box center [887, 30] width 83 height 21
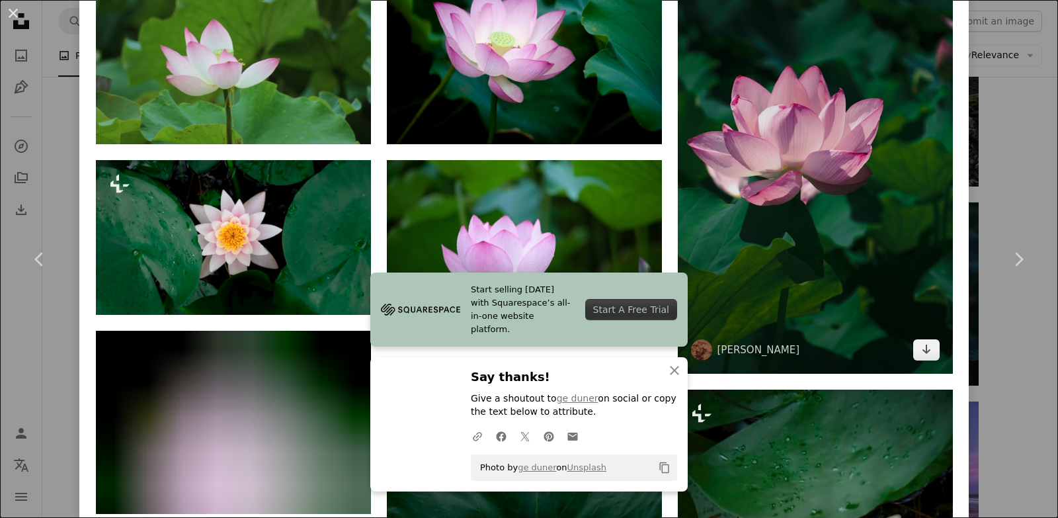
scroll to position [1058, 0]
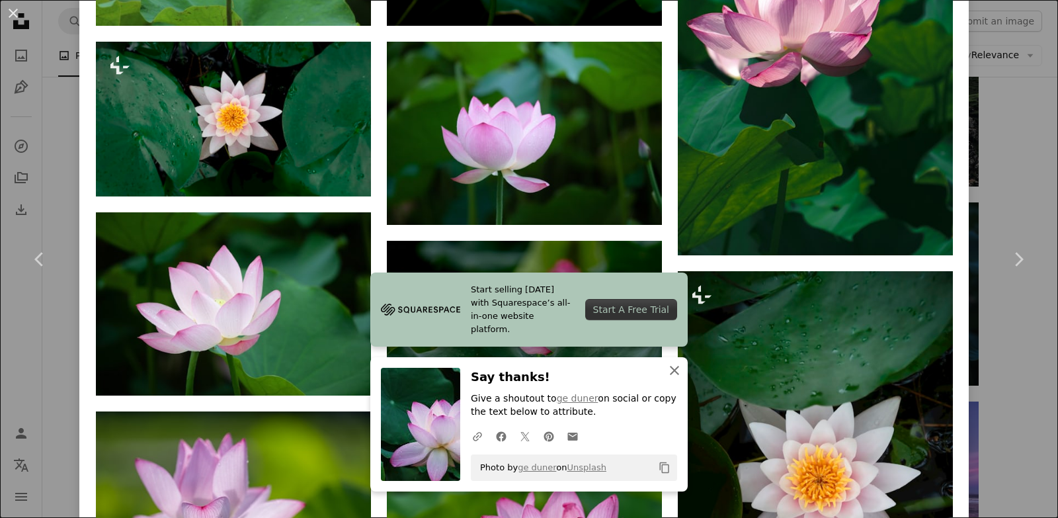
click at [668, 368] on icon "An X shape" at bounding box center [674, 370] width 16 height 16
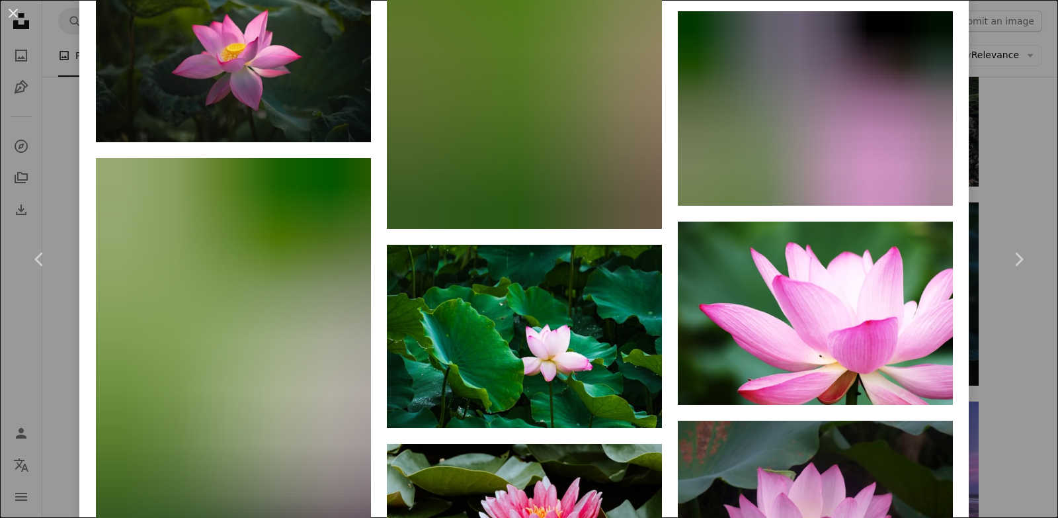
scroll to position [6847, 0]
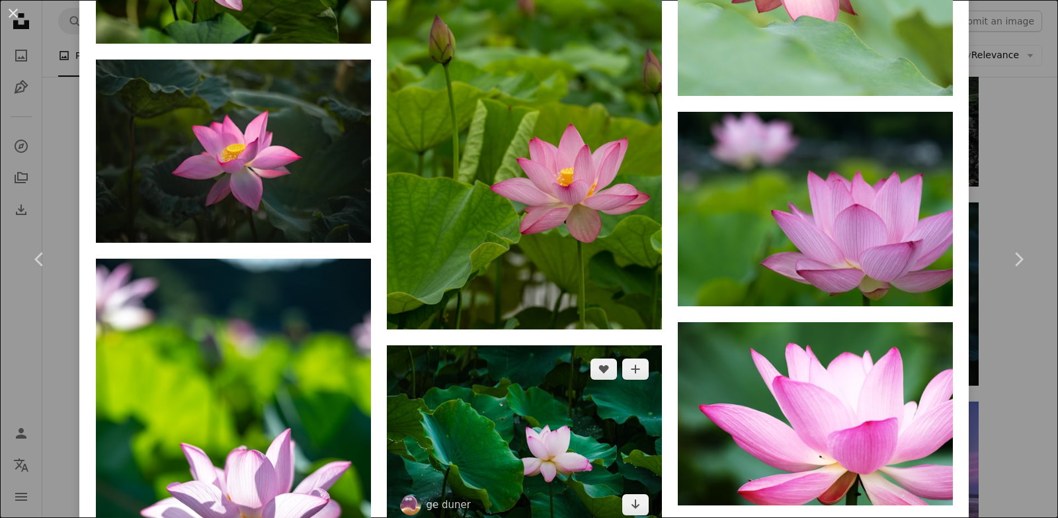
click at [566, 377] on img at bounding box center [524, 436] width 275 height 183
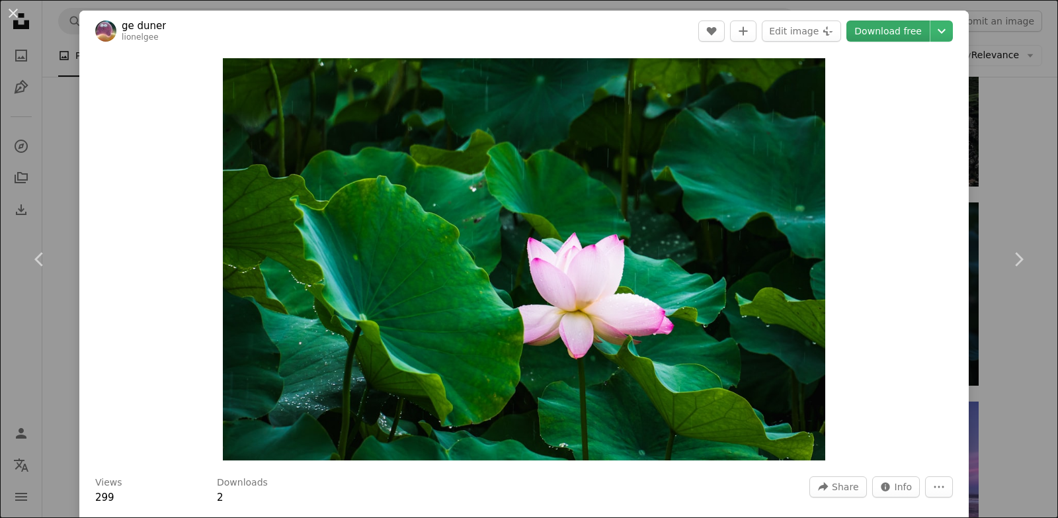
click at [880, 25] on link "Download free" at bounding box center [887, 30] width 83 height 21
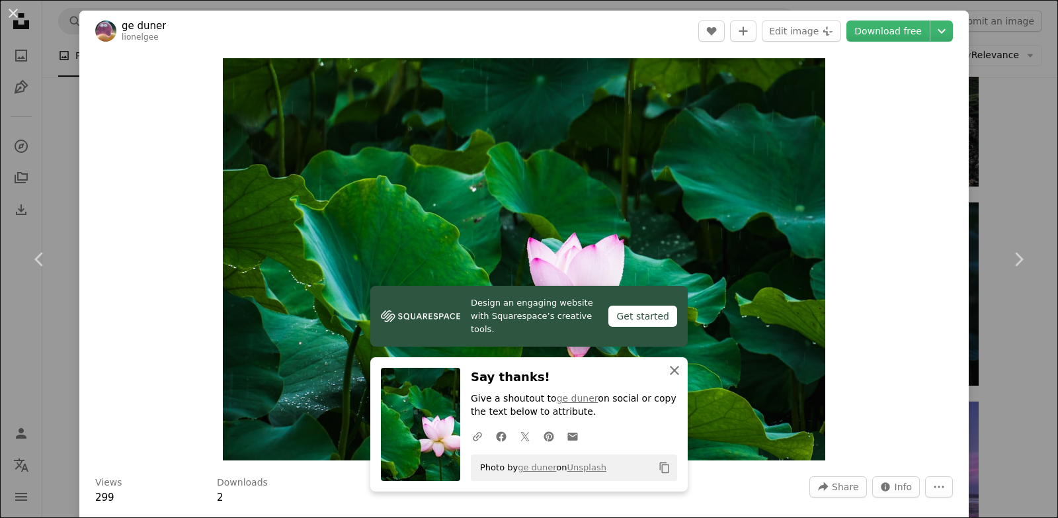
click at [668, 369] on icon "An X shape" at bounding box center [674, 370] width 16 height 16
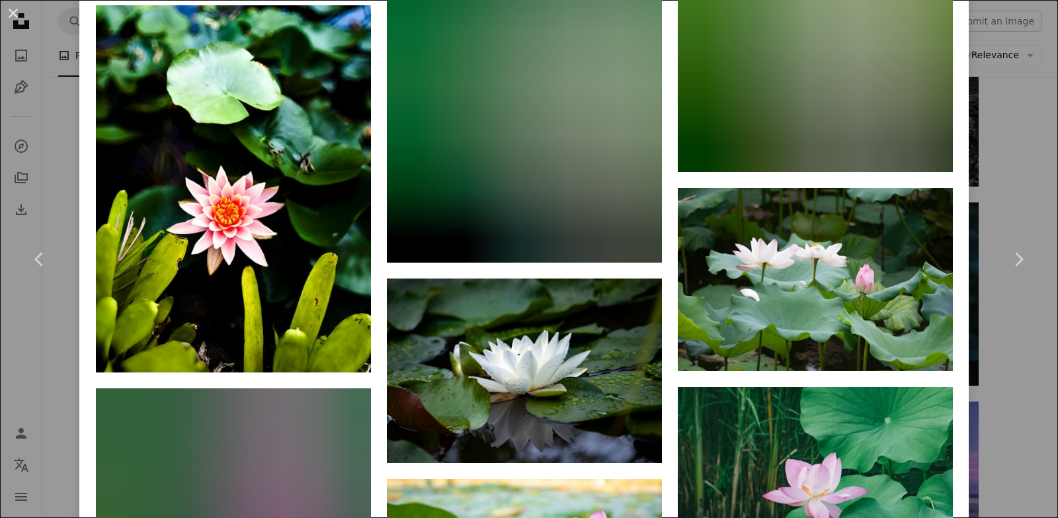
scroll to position [4032, 0]
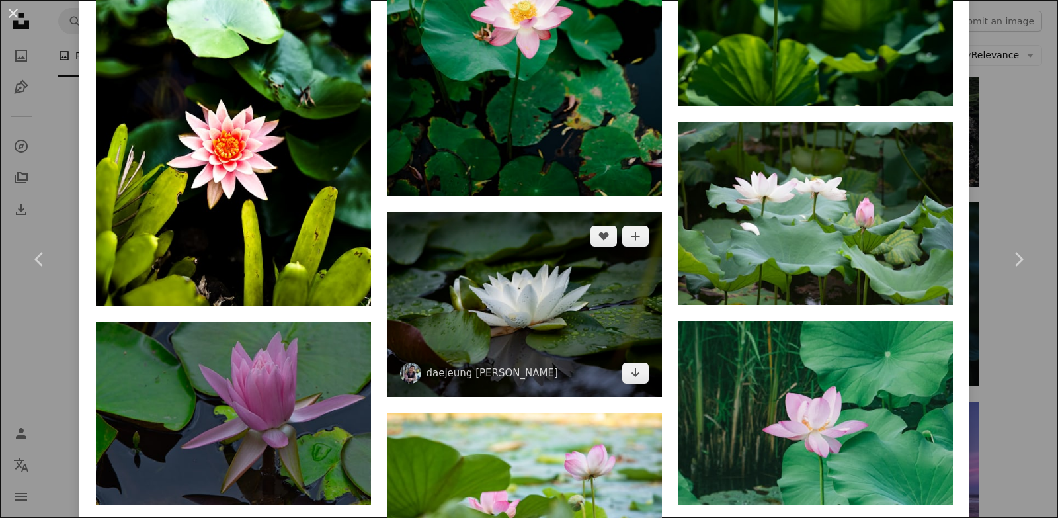
click at [558, 298] on img at bounding box center [524, 304] width 275 height 184
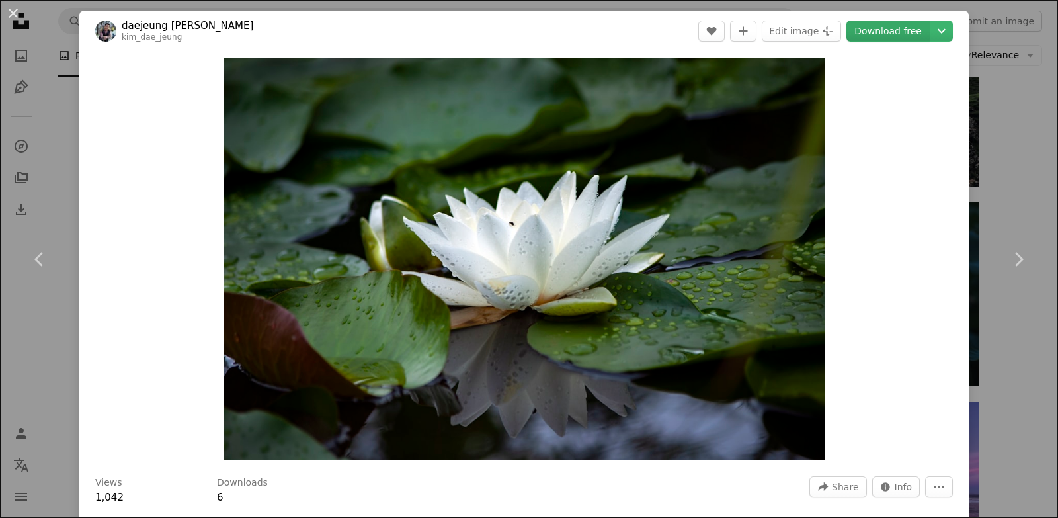
click at [890, 36] on link "Download free" at bounding box center [887, 30] width 83 height 21
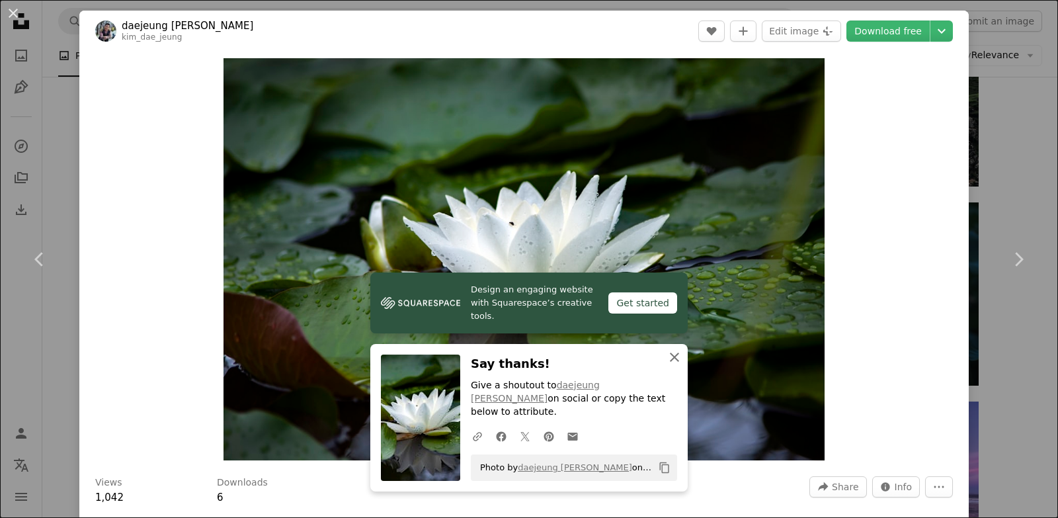
click at [670, 362] on icon "button" at bounding box center [674, 356] width 9 height 9
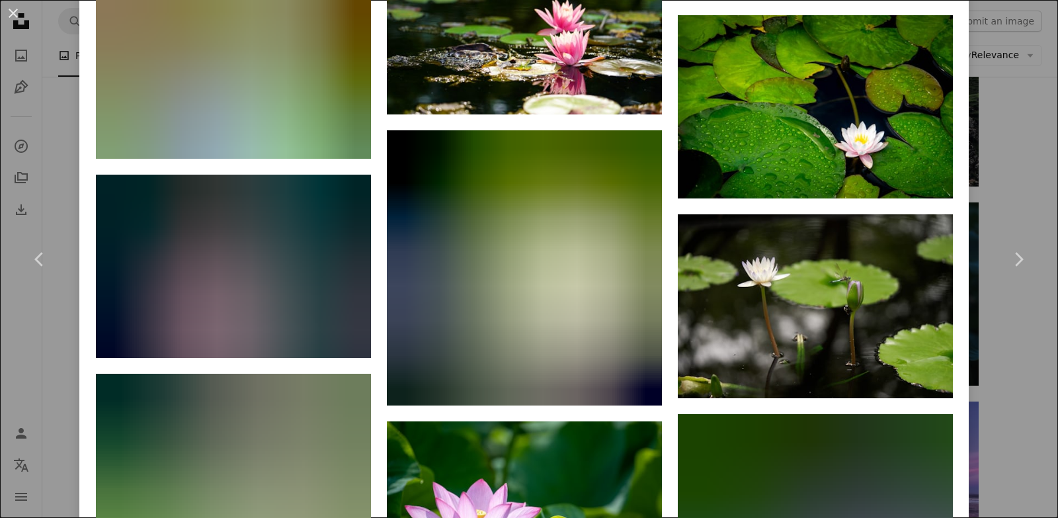
scroll to position [8196, 0]
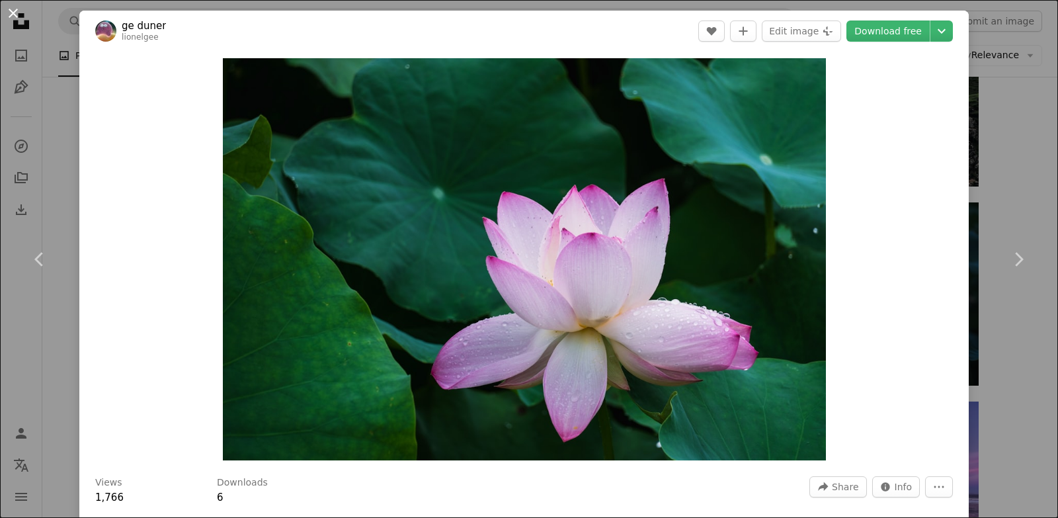
click at [11, 15] on button "An X shape" at bounding box center [13, 13] width 16 height 16
